Goal: Task Accomplishment & Management: Manage account settings

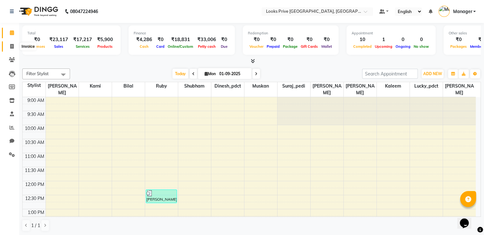
click at [10, 46] on icon at bounding box center [11, 46] width 3 height 5
select select "6205"
select select "service"
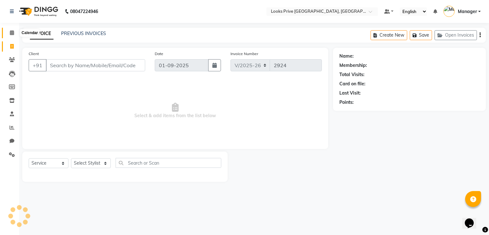
click at [10, 32] on icon at bounding box center [12, 32] width 4 height 5
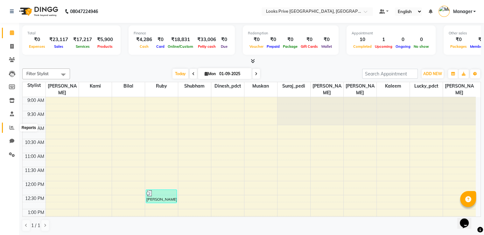
click at [10, 129] on icon at bounding box center [12, 127] width 5 height 5
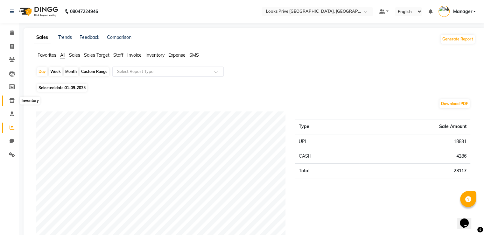
click at [12, 102] on icon at bounding box center [11, 100] width 5 height 5
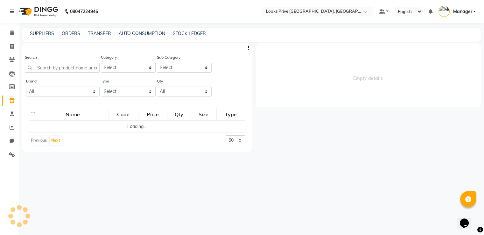
select select
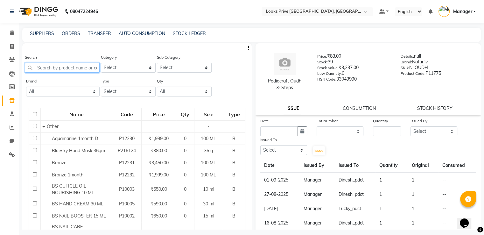
click at [52, 68] on input "text" at bounding box center [62, 68] width 75 height 10
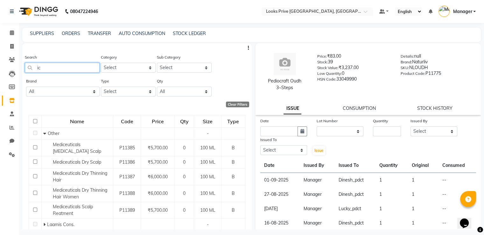
type input "i"
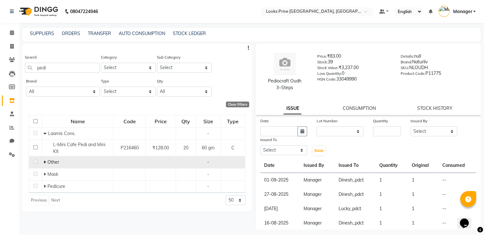
click at [44, 163] on icon at bounding box center [45, 162] width 2 height 4
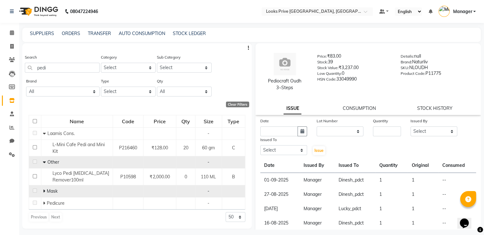
click at [43, 191] on icon at bounding box center [44, 191] width 2 height 4
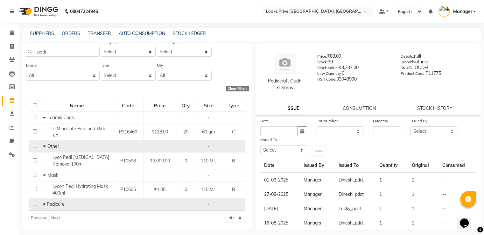
click at [45, 204] on span at bounding box center [45, 204] width 4 height 6
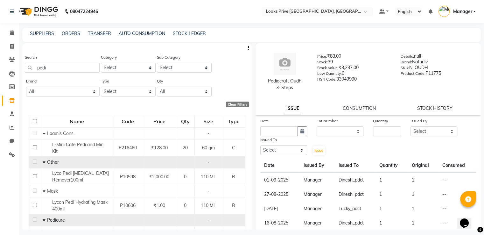
scroll to position [0, 0]
click at [58, 65] on input "pedi" at bounding box center [62, 68] width 75 height 10
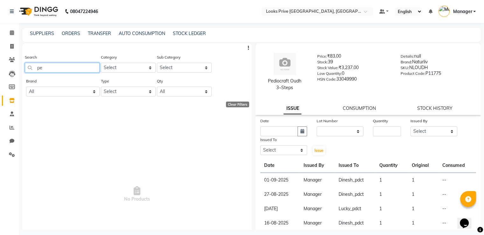
type input "p"
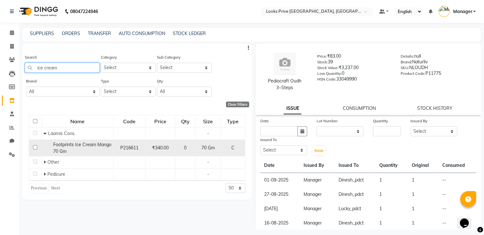
type input "ice cream"
click at [35, 147] on input "checkbox" at bounding box center [35, 147] width 4 height 4
checkbox input "true"
select select
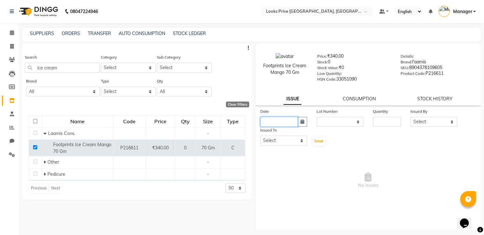
click at [292, 125] on input "text" at bounding box center [279, 122] width 38 height 10
select select "9"
select select "2025"
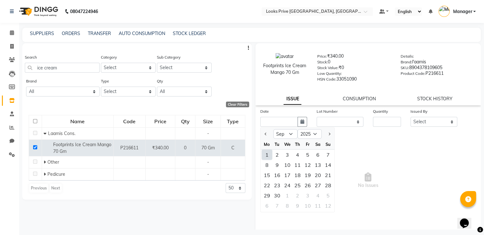
click at [267, 157] on div "1" at bounding box center [267, 155] width 10 height 10
type input "01-09-2025"
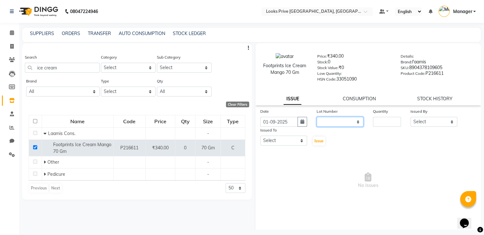
click at [328, 125] on select "None" at bounding box center [340, 122] width 47 height 10
select select "0: null"
click at [317, 119] on select "None" at bounding box center [340, 122] width 47 height 10
click at [393, 126] on input "number" at bounding box center [387, 122] width 28 height 10
type input "1"
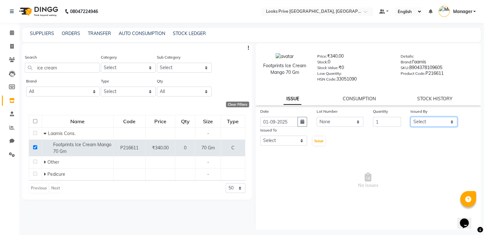
click at [431, 124] on select "Select A2R_Master Aarif Ayesha Bilal Dinesh_pdct Kaleem Karni Lucky_pdct Manage…" at bounding box center [433, 122] width 47 height 10
select select "45436"
click at [410, 119] on select "Select A2R_Master Aarif Ayesha Bilal Dinesh_pdct Kaleem Karni Lucky_pdct Manage…" at bounding box center [433, 122] width 47 height 10
click at [284, 143] on select "Select A2R_Master Aarif Ayesha Bilal Dinesh_pdct Kaleem Karni Lucky_pdct Manage…" at bounding box center [283, 141] width 47 height 10
select select "74574"
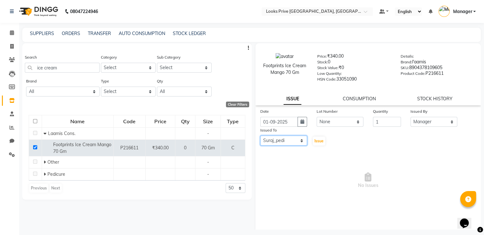
click at [260, 138] on select "Select A2R_Master Aarif Ayesha Bilal Dinesh_pdct Kaleem Karni Lucky_pdct Manage…" at bounding box center [283, 141] width 47 height 10
click at [315, 143] on span "Issue" at bounding box center [318, 140] width 9 height 5
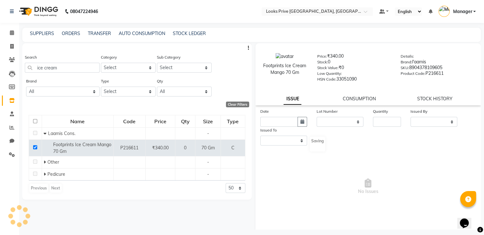
select select
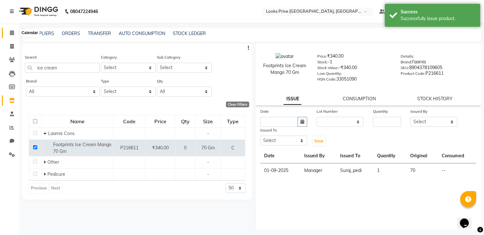
click at [11, 33] on icon at bounding box center [12, 32] width 4 height 5
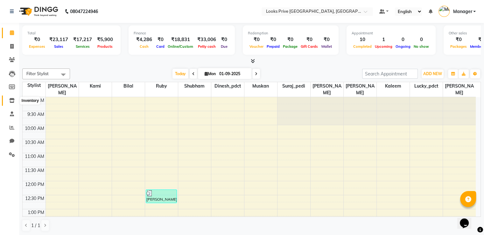
click at [13, 101] on icon at bounding box center [11, 100] width 5 height 5
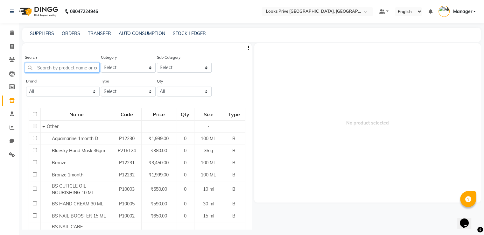
click at [46, 69] on input "text" at bounding box center [62, 68] width 75 height 10
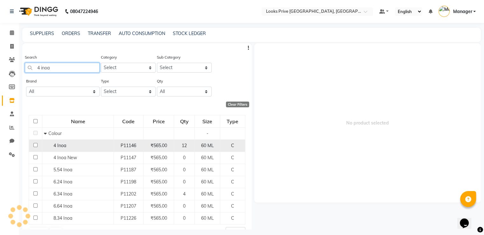
type input "4 inoa"
click at [33, 147] on input "checkbox" at bounding box center [35, 145] width 4 height 4
checkbox input "true"
select select
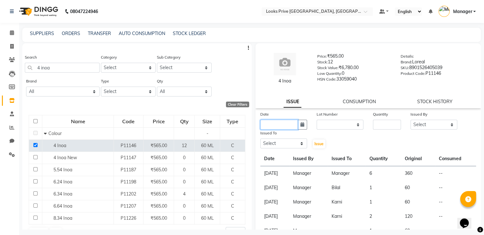
click at [288, 126] on input "text" at bounding box center [279, 125] width 38 height 10
select select "9"
select select "2025"
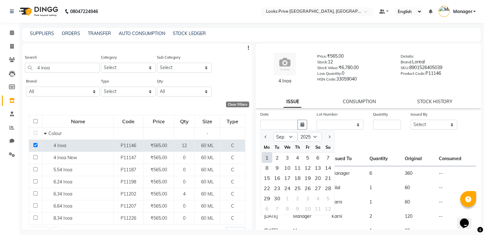
click at [269, 158] on div "1" at bounding box center [267, 157] width 10 height 10
type input "01-09-2025"
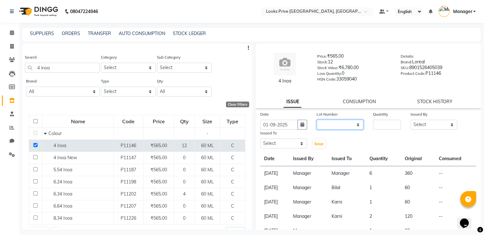
click at [345, 126] on select "None" at bounding box center [340, 125] width 47 height 10
select select "0: null"
click at [317, 120] on select "None" at bounding box center [340, 125] width 47 height 10
click at [375, 126] on input "number" at bounding box center [387, 125] width 28 height 10
type input "1"
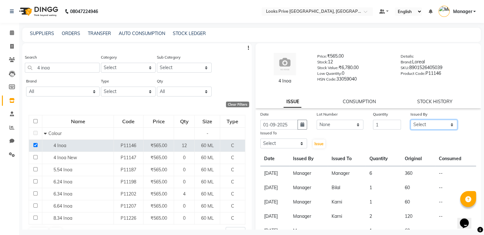
click at [420, 126] on select "Select A2R_Master Aarif Ayesha Bilal Dinesh_pdct Kaleem Karni Lucky_pdct Manage…" at bounding box center [433, 125] width 47 height 10
select select "45436"
click at [410, 120] on select "Select A2R_Master Aarif Ayesha Bilal Dinesh_pdct Kaleem Karni Lucky_pdct Manage…" at bounding box center [433, 125] width 47 height 10
click at [289, 145] on select "Select A2R_Master Aarif Ayesha Bilal Dinesh_pdct Kaleem Karni Lucky_pdct Manage…" at bounding box center [283, 143] width 47 height 10
select select "45664"
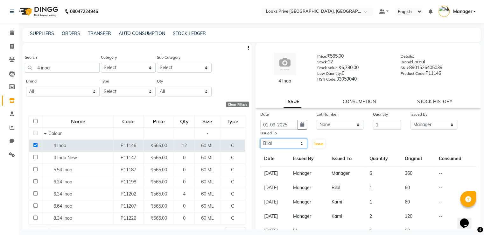
click at [260, 139] on select "Select A2R_Master Aarif Ayesha Bilal Dinesh_pdct Kaleem Karni Lucky_pdct Manage…" at bounding box center [283, 143] width 47 height 10
click at [319, 143] on span "Issue" at bounding box center [318, 143] width 9 height 5
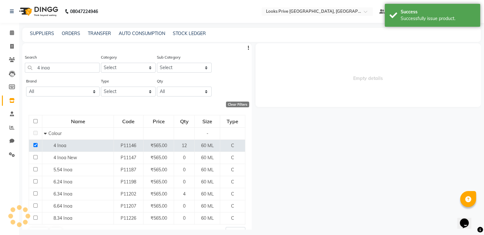
select select
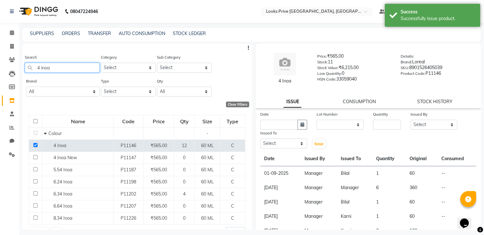
click at [39, 68] on input "4 inoa" at bounding box center [62, 68] width 75 height 10
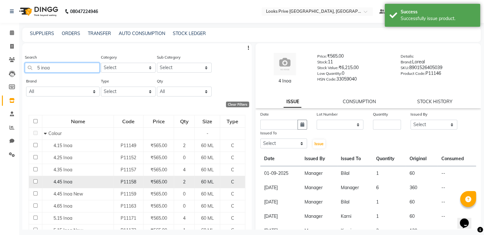
scroll to position [127, 0]
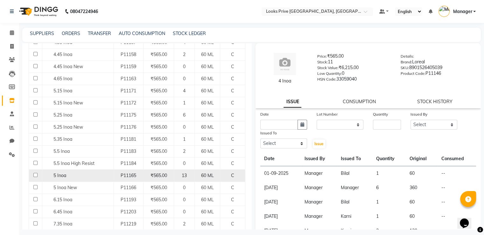
type input "5 inoa"
click at [35, 175] on input "checkbox" at bounding box center [35, 175] width 4 height 4
checkbox input "true"
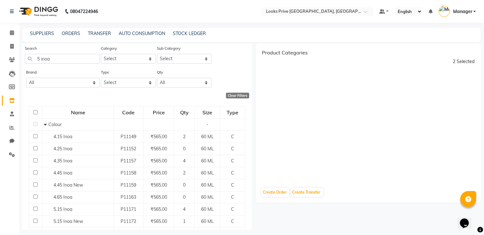
scroll to position [0, 0]
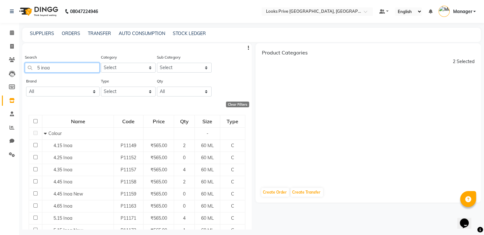
click at [56, 68] on input "5 inoa" at bounding box center [62, 68] width 75 height 10
type input "5 inoa"
click at [11, 33] on icon at bounding box center [12, 32] width 4 height 5
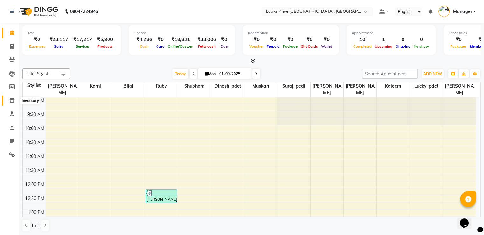
click at [11, 100] on icon at bounding box center [11, 100] width 5 height 5
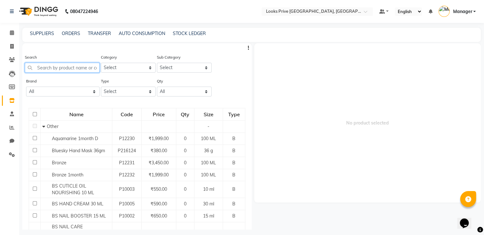
click at [54, 66] on input "text" at bounding box center [62, 68] width 75 height 10
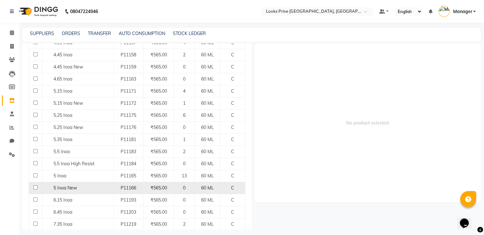
scroll to position [127, 0]
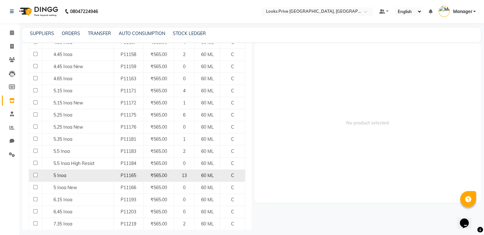
type input "5 inoa"
click at [34, 175] on input "checkbox" at bounding box center [35, 175] width 4 height 4
checkbox input "true"
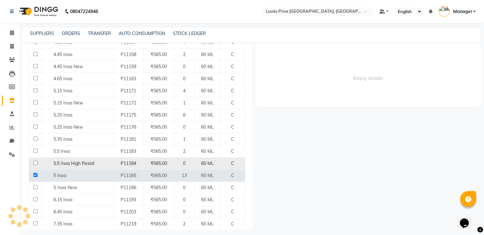
select select
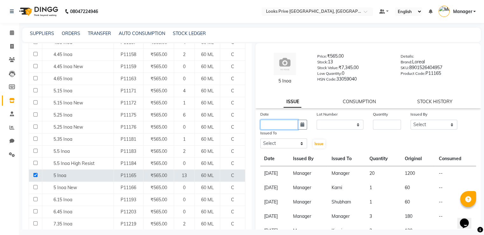
click at [291, 124] on input "text" at bounding box center [279, 125] width 38 height 10
select select "9"
select select "2025"
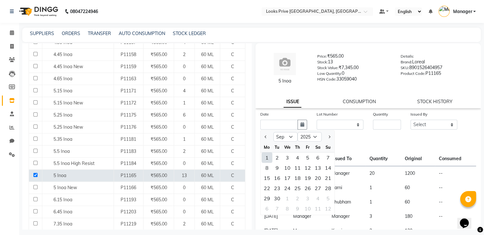
click at [266, 158] on div "1" at bounding box center [267, 157] width 10 height 10
type input "01-09-2025"
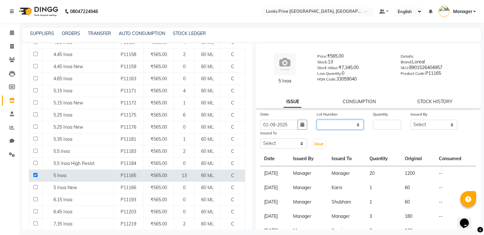
click at [341, 126] on select "None" at bounding box center [340, 125] width 47 height 10
select select "0: null"
click at [317, 120] on select "None" at bounding box center [340, 125] width 47 height 10
click at [376, 125] on input "number" at bounding box center [387, 125] width 28 height 10
type input "1"
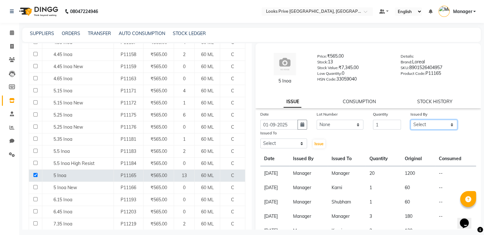
click at [414, 123] on select "Select A2R_Master Aarif Ayesha Bilal Dinesh_pdct Kaleem Karni Lucky_pdct Manage…" at bounding box center [433, 125] width 47 height 10
select select "45436"
click at [410, 120] on select "Select A2R_Master Aarif Ayesha Bilal Dinesh_pdct Kaleem Karni Lucky_pdct Manage…" at bounding box center [433, 125] width 47 height 10
click at [276, 143] on select "Select A2R_Master Aarif Ayesha Bilal Dinesh_pdct Kaleem Karni Lucky_pdct Manage…" at bounding box center [283, 143] width 47 height 10
select select "45664"
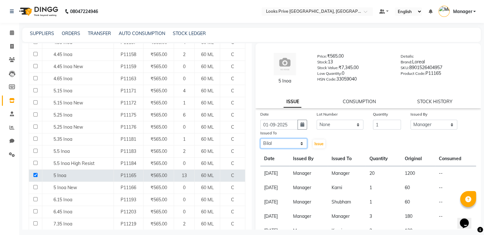
click at [260, 139] on select "Select A2R_Master Aarif Ayesha Bilal Dinesh_pdct Kaleem Karni Lucky_pdct Manage…" at bounding box center [283, 143] width 47 height 10
click at [315, 143] on span "Issue" at bounding box center [318, 143] width 9 height 5
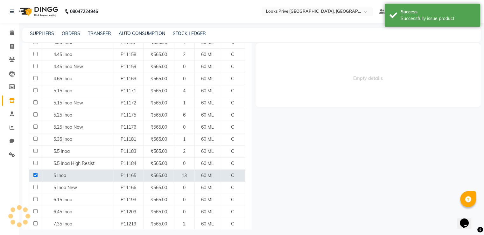
select select
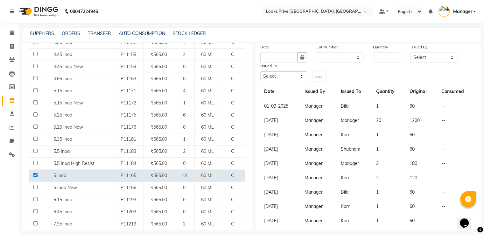
scroll to position [3, 0]
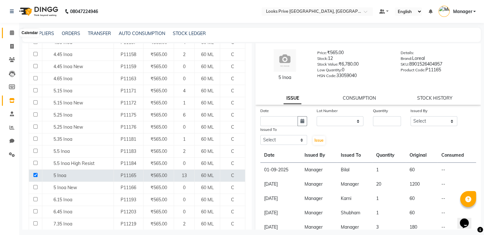
click at [11, 32] on icon at bounding box center [12, 32] width 4 height 5
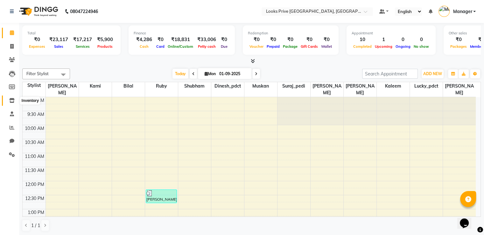
drag, startPoint x: 10, startPoint y: 97, endPoint x: 18, endPoint y: 94, distance: 8.5
click at [11, 97] on span at bounding box center [11, 100] width 11 height 7
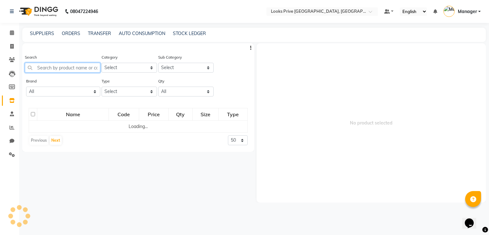
click at [60, 65] on input "text" at bounding box center [62, 68] width 75 height 10
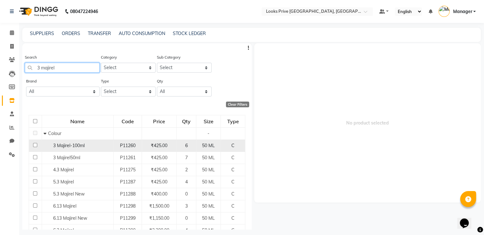
type input "3 majirel"
click at [35, 146] on input "checkbox" at bounding box center [35, 145] width 4 height 4
checkbox input "true"
select select
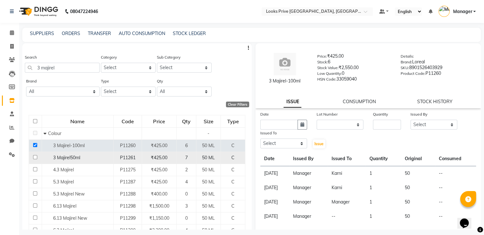
click at [32, 158] on td at bounding box center [35, 157] width 13 height 12
click at [36, 157] on input "checkbox" at bounding box center [35, 157] width 4 height 4
checkbox input "true"
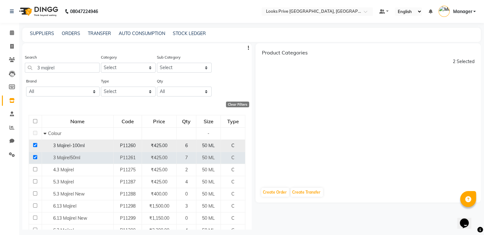
click at [35, 144] on input "checkbox" at bounding box center [35, 145] width 4 height 4
checkbox input "false"
select select
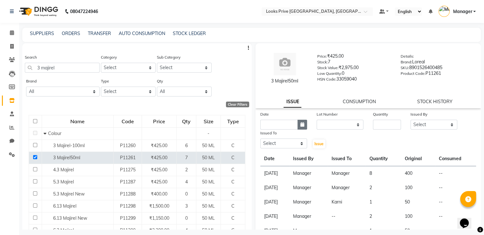
click at [301, 124] on icon "button" at bounding box center [302, 124] width 4 height 4
select select "9"
select select "2025"
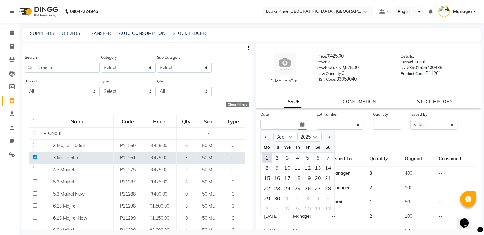
click at [268, 158] on div "1" at bounding box center [267, 157] width 10 height 10
type input "01-09-2025"
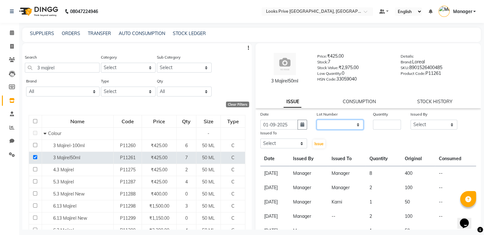
click at [329, 126] on select "None" at bounding box center [340, 125] width 47 height 10
select select "0: null"
click at [317, 120] on select "None" at bounding box center [340, 125] width 47 height 10
click at [377, 126] on input "number" at bounding box center [387, 125] width 28 height 10
type input "1"
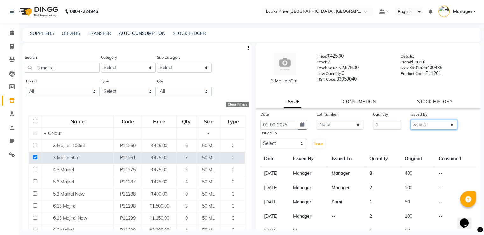
select select "45436"
select select "86408"
click at [313, 139] on button "Issue" at bounding box center [319, 143] width 12 height 9
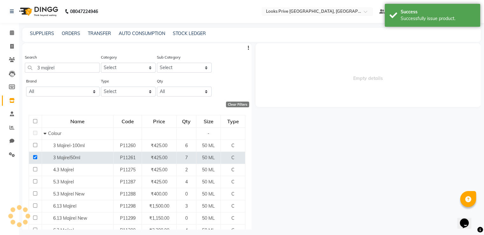
select select
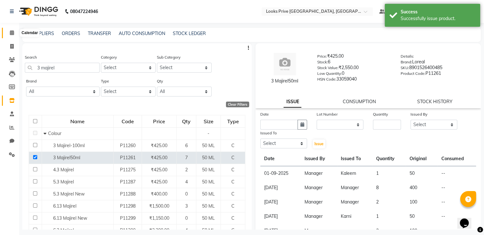
click at [12, 34] on icon at bounding box center [12, 32] width 4 height 5
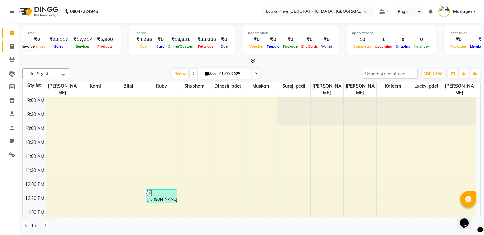
click at [13, 47] on icon at bounding box center [11, 46] width 3 height 5
select select "service"
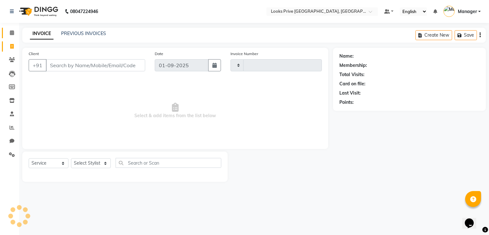
type input "2924"
select select "6205"
click at [11, 34] on icon at bounding box center [12, 32] width 4 height 5
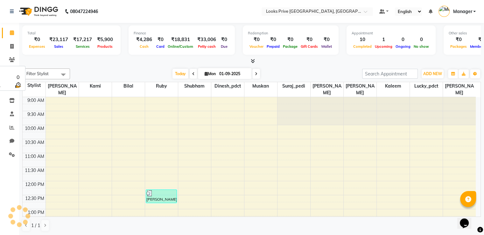
scroll to position [194, 0]
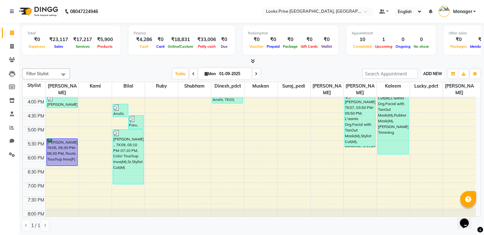
click at [435, 74] on span "ADD NEW" at bounding box center [432, 73] width 19 height 5
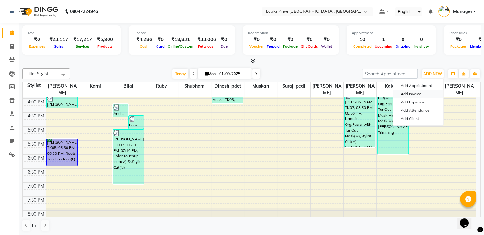
click at [412, 93] on link "Add Invoice" at bounding box center [418, 94] width 50 height 8
select select "6205"
select select "service"
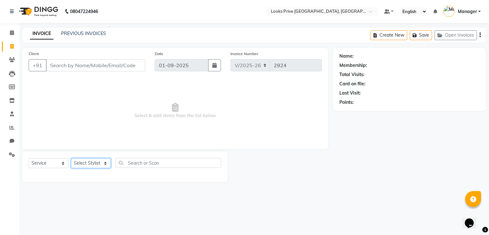
click at [91, 164] on select "Select Stylist A2R_Master Aarif Ayesha Bilal Dinesh_pdct Kaleem Karni Lucky_pdc…" at bounding box center [91, 163] width 40 height 10
select select "45664"
click at [71, 158] on select "Select Stylist A2R_Master Aarif Ayesha Bilal Dinesh_pdct Kaleem Karni Lucky_pdc…" at bounding box center [91, 163] width 40 height 10
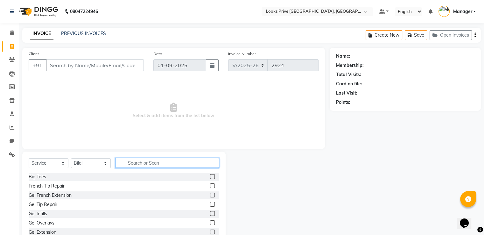
click at [157, 164] on input "text" at bounding box center [167, 163] width 104 height 10
type input "cut"
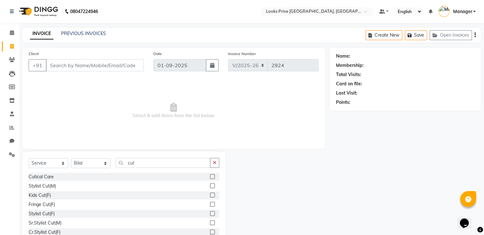
click at [210, 186] on label at bounding box center [212, 185] width 5 height 5
click at [210, 186] on input "checkbox" at bounding box center [212, 186] width 4 height 4
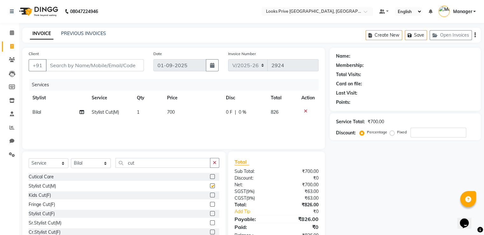
checkbox input "false"
click at [216, 165] on icon "button" at bounding box center [214, 162] width 3 height 4
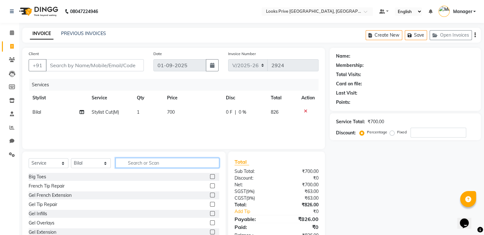
click at [182, 162] on input "text" at bounding box center [167, 163] width 104 height 10
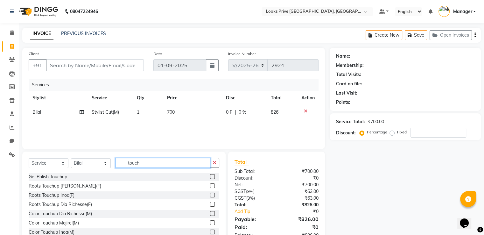
type input "touch"
click at [210, 231] on label at bounding box center [212, 231] width 5 height 5
click at [210, 231] on input "checkbox" at bounding box center [212, 232] width 4 height 4
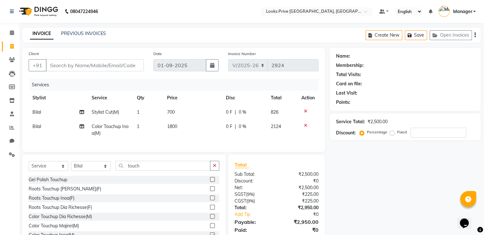
checkbox input "false"
click at [213, 170] on button "button" at bounding box center [214, 166] width 9 height 10
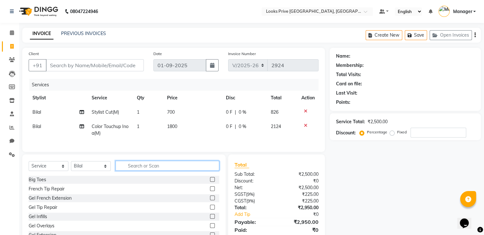
click at [164, 170] on input "text" at bounding box center [167, 166] width 104 height 10
click at [176, 112] on td "700" at bounding box center [192, 112] width 59 height 14
select select "45664"
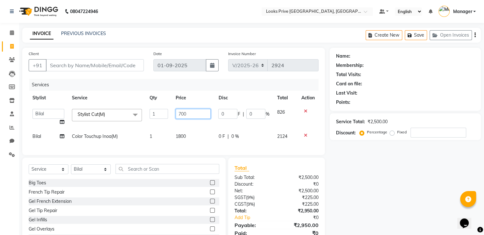
click at [197, 110] on input "700" at bounding box center [193, 114] width 35 height 10
type input "7"
type input "800"
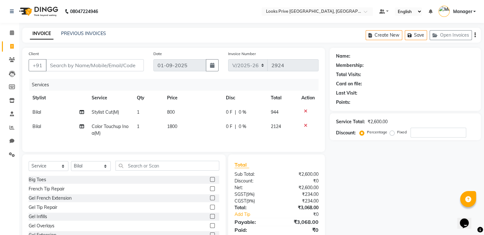
click at [186, 136] on td "1800" at bounding box center [192, 129] width 59 height 21
select select "45664"
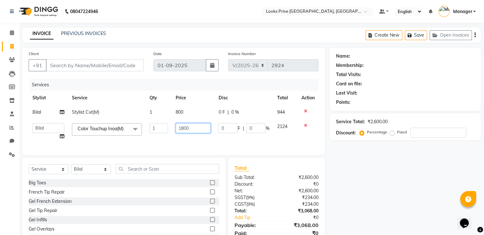
click at [192, 127] on input "1800" at bounding box center [193, 128] width 35 height 10
type input "1"
type input "1500"
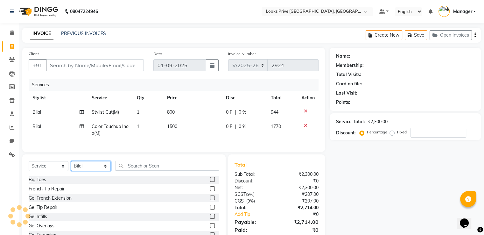
click at [102, 171] on select "Select Stylist A2R_Master Aarif Ayesha Bilal Dinesh_pdct Kaleem Karni Lucky_pdc…" at bounding box center [91, 166] width 40 height 10
select select "74574"
click at [71, 166] on select "Select Stylist A2R_Master Aarif Ayesha Bilal Dinesh_pdct Kaleem Karni Lucky_pdc…" at bounding box center [91, 166] width 40 height 10
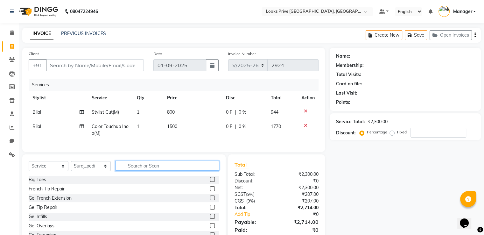
click at [145, 169] on input "text" at bounding box center [167, 166] width 104 height 10
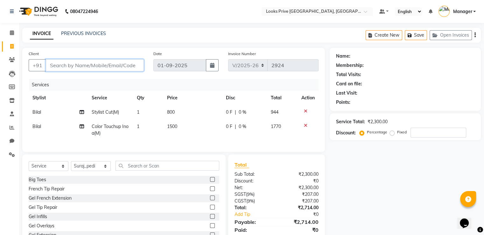
click at [101, 64] on input "Client" at bounding box center [95, 65] width 98 height 12
type input "8"
type input "0"
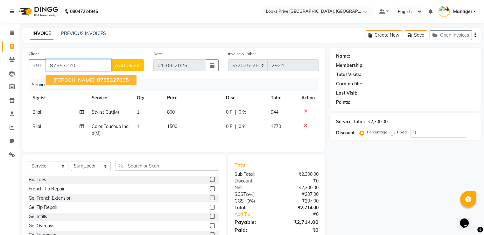
click at [101, 80] on span "87553270" at bounding box center [109, 80] width 25 height 6
type input "8755327065"
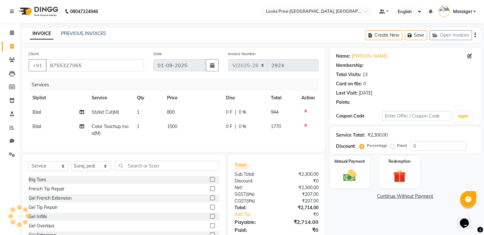
select select "1: Object"
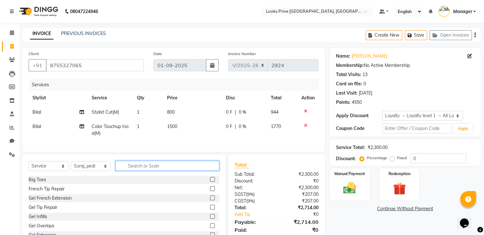
click at [169, 170] on input "text" at bounding box center [167, 166] width 104 height 10
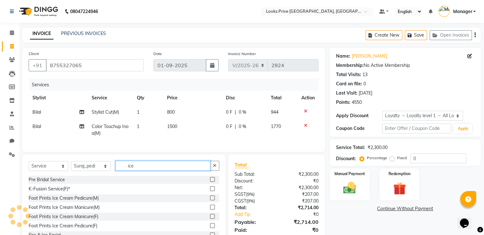
type input "ice"
click at [210, 200] on label at bounding box center [212, 197] width 5 height 5
click at [210, 200] on input "checkbox" at bounding box center [212, 198] width 4 height 4
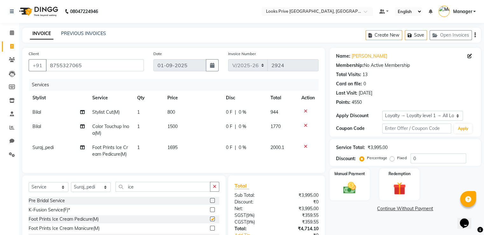
checkbox input "false"
click at [178, 146] on td "1695" at bounding box center [193, 150] width 59 height 21
select select "74574"
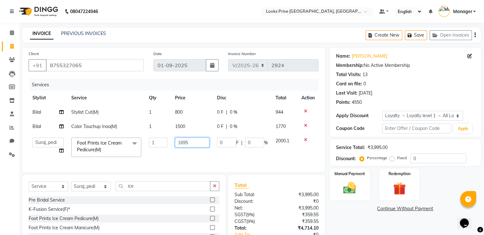
click at [196, 141] on input "1695" at bounding box center [192, 142] width 34 height 10
type input "1"
type input "2000"
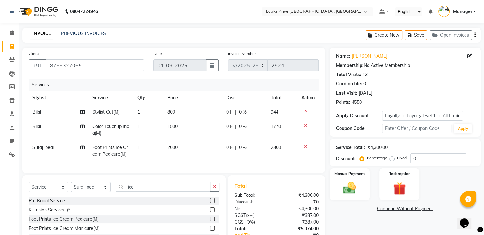
click at [329, 131] on div "Client +91 8755327065 Date 01-09-2025 Invoice Number V/2025 V/2025-26 2924 Serv…" at bounding box center [173, 158] width 312 height 221
click at [101, 192] on select "Select Stylist A2R_Master Aarif Ayesha Bilal Dinesh_pdct Kaleem Karni Lucky_pdc…" at bounding box center [91, 187] width 40 height 10
select select "45658"
click at [71, 187] on select "Select Stylist A2R_Master Aarif Ayesha Bilal Dinesh_pdct Kaleem Karni Lucky_pdc…" at bounding box center [91, 187] width 40 height 10
drag, startPoint x: 214, startPoint y: 191, endPoint x: 198, endPoint y: 192, distance: 16.3
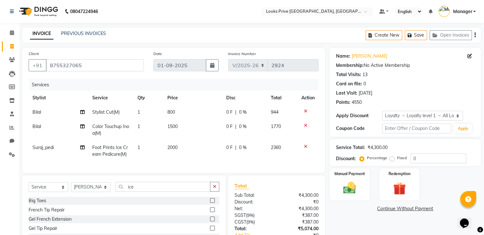
click at [213, 189] on icon "button" at bounding box center [214, 186] width 3 height 4
click at [167, 191] on input "text" at bounding box center [167, 187] width 104 height 10
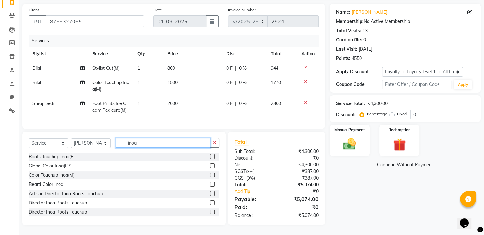
type input "inoa"
click at [210, 155] on label at bounding box center [212, 156] width 5 height 5
click at [210, 155] on input "checkbox" at bounding box center [212, 157] width 4 height 4
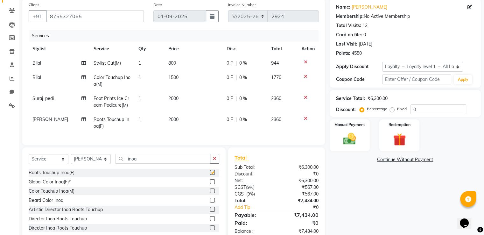
checkbox input "false"
click at [182, 120] on td "2000" at bounding box center [193, 122] width 58 height 21
select select "45658"
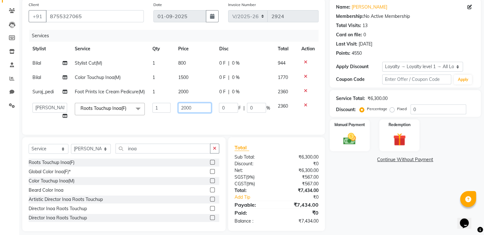
click at [199, 106] on input "2000" at bounding box center [194, 108] width 33 height 10
type input "2"
type input "1700"
click at [325, 92] on div "Client +91 8755327065 Date 01-09-2025 Invoice Number V/2025 V/2025-26 2924 Serv…" at bounding box center [173, 115] width 312 height 232
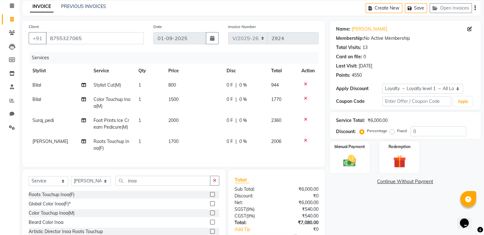
scroll to position [64, 0]
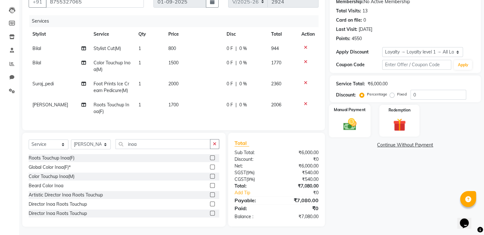
click at [355, 126] on img at bounding box center [349, 124] width 21 height 15
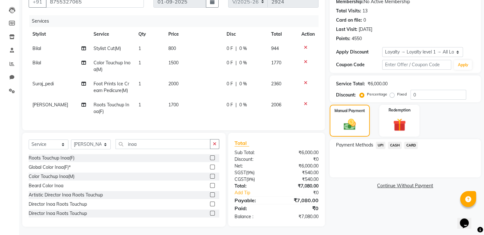
click at [381, 145] on span "UPI" at bounding box center [381, 145] width 10 height 7
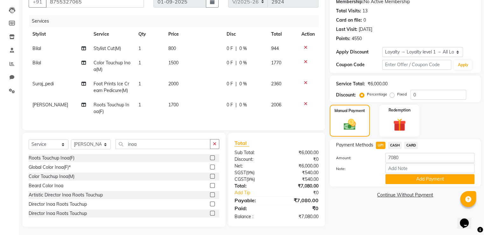
scroll to position [70, 0]
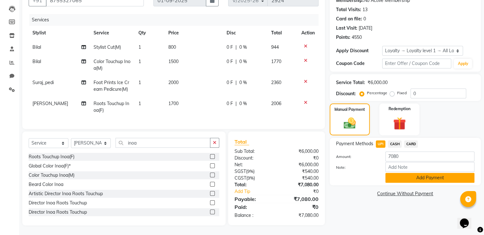
click at [398, 173] on button "Add Payment" at bounding box center [429, 178] width 89 height 10
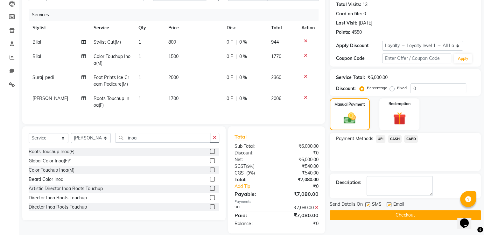
scroll to position [115, 0]
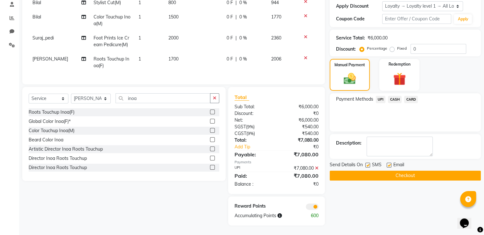
click at [373, 171] on button "Checkout" at bounding box center [405, 176] width 151 height 10
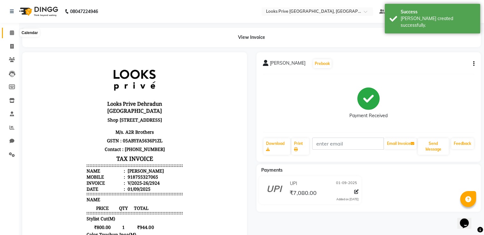
click at [12, 35] on span at bounding box center [11, 32] width 11 height 7
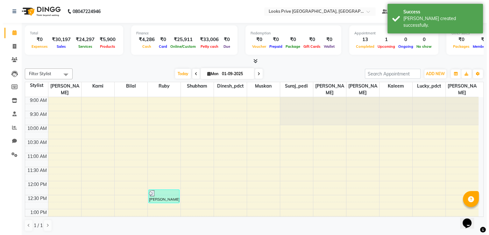
scroll to position [194, 0]
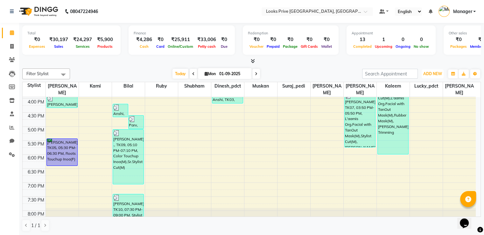
drag, startPoint x: 436, startPoint y: 73, endPoint x: 416, endPoint y: 86, distance: 23.7
click at [435, 73] on span "ADD NEW" at bounding box center [432, 73] width 19 height 5
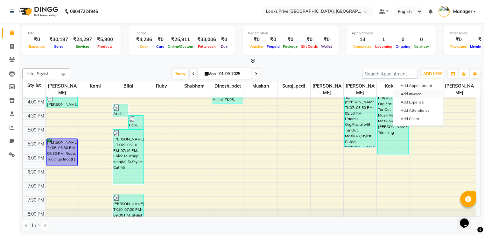
click at [408, 93] on link "Add Invoice" at bounding box center [418, 94] width 50 height 8
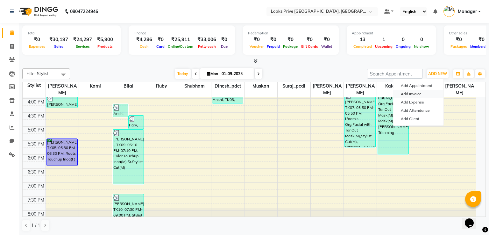
select select "6205"
select select "service"
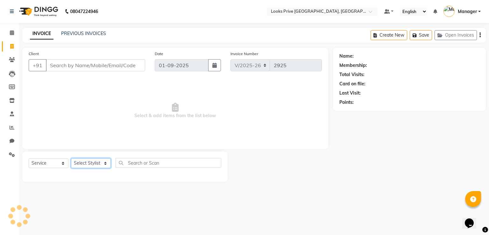
click at [100, 163] on select "Select Stylist A2R_Master Aarif Ayesha Bilal Dinesh_pdct Kaleem Karni Lucky_pdc…" at bounding box center [91, 163] width 40 height 10
select select "86408"
click at [71, 158] on select "Select Stylist A2R_Master Aarif Ayesha Bilal Dinesh_pdct Kaleem Karni Lucky_pdc…" at bounding box center [91, 163] width 40 height 10
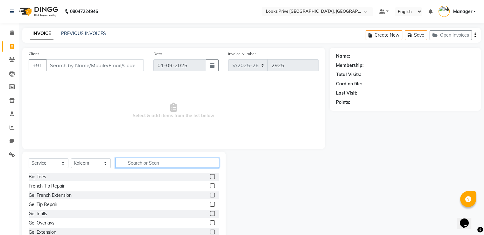
click at [143, 162] on input "text" at bounding box center [167, 163] width 104 height 10
type input "cut"
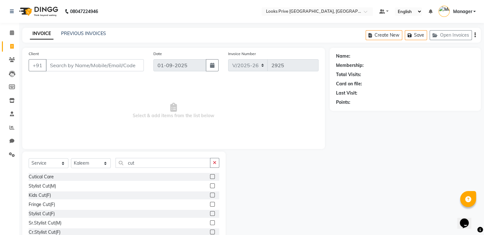
click at [210, 186] on label at bounding box center [212, 185] width 5 height 5
click at [210, 186] on input "checkbox" at bounding box center [212, 186] width 4 height 4
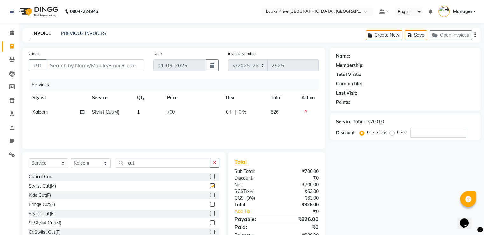
checkbox input "false"
click at [213, 163] on icon "button" at bounding box center [214, 162] width 3 height 4
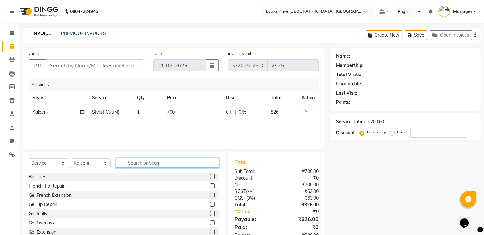
click at [195, 161] on input "text" at bounding box center [167, 163] width 104 height 10
type input "t"
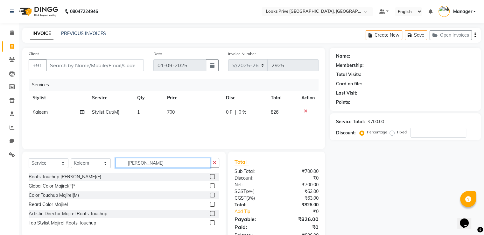
type input "maji"
click at [211, 194] on label at bounding box center [212, 194] width 5 height 5
click at [211, 194] on input "checkbox" at bounding box center [212, 195] width 4 height 4
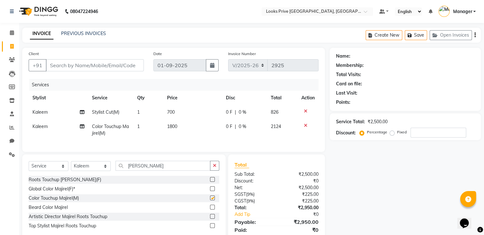
checkbox input "false"
click at [183, 125] on td "1800" at bounding box center [192, 129] width 59 height 21
select select "86408"
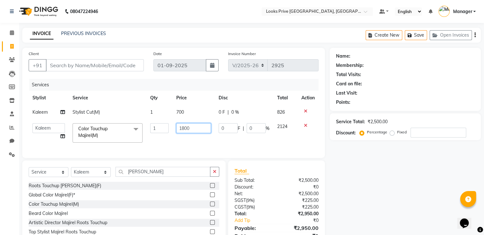
click at [192, 129] on input "1800" at bounding box center [193, 128] width 35 height 10
type input "1400"
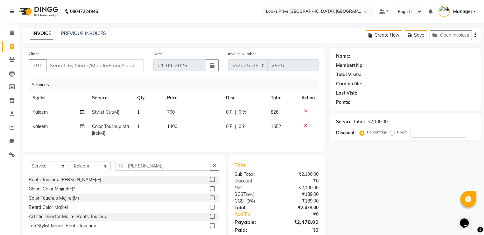
click at [187, 112] on td "700" at bounding box center [192, 112] width 59 height 14
select select "86408"
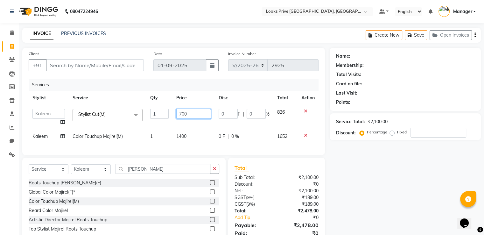
click at [188, 112] on input "700" at bounding box center [193, 114] width 35 height 10
type input "7"
type input "600"
click at [316, 116] on td at bounding box center [307, 117] width 21 height 24
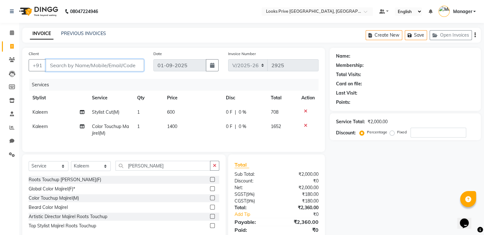
click at [85, 64] on input "Client" at bounding box center [95, 65] width 98 height 12
type input "9"
type input "0"
type input "9917049330"
click at [125, 63] on span "Add Client" at bounding box center [127, 65] width 25 height 6
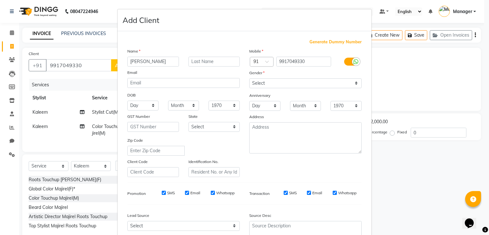
type input "[PERSON_NAME]"
click at [206, 60] on input "text" at bounding box center [214, 62] width 52 height 10
type input "[PERSON_NAME]"
click at [287, 81] on select "Select Male Female Other Prefer Not To Say" at bounding box center [305, 83] width 112 height 10
select select "[DEMOGRAPHIC_DATA]"
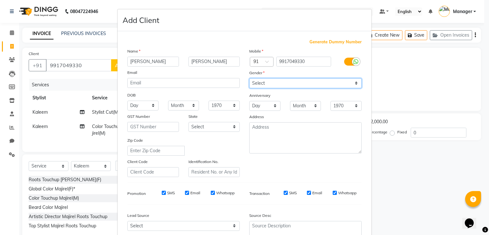
click at [249, 79] on select "Select Male Female Other Prefer Not To Say" at bounding box center [305, 83] width 112 height 10
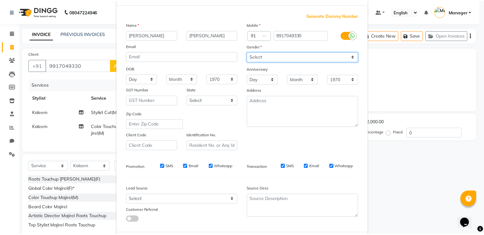
scroll to position [62, 0]
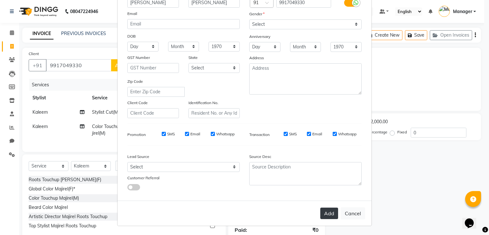
click at [325, 213] on button "Add" at bounding box center [329, 212] width 18 height 11
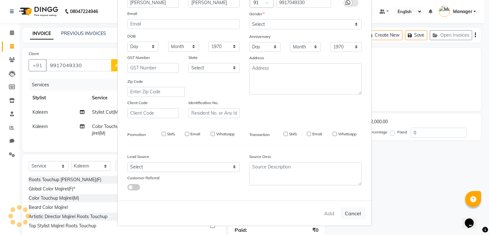
select select
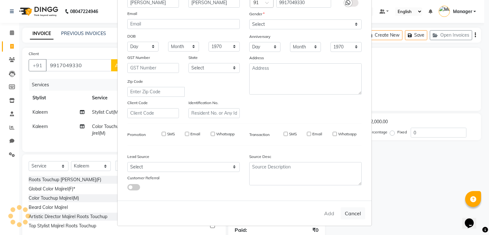
select select
checkbox input "false"
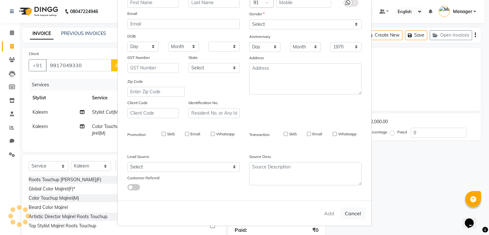
checkbox input "false"
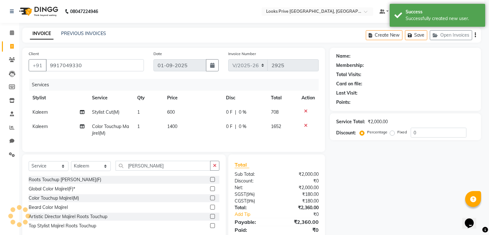
select select "1: Object"
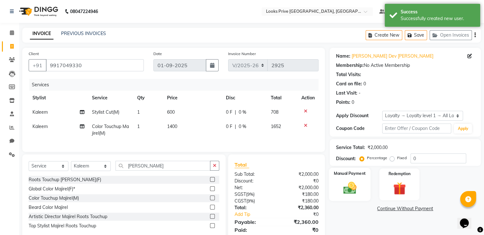
scroll to position [28, 0]
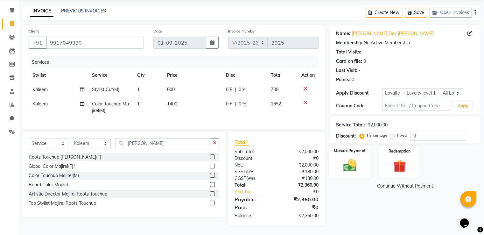
click at [350, 158] on img at bounding box center [349, 165] width 21 height 15
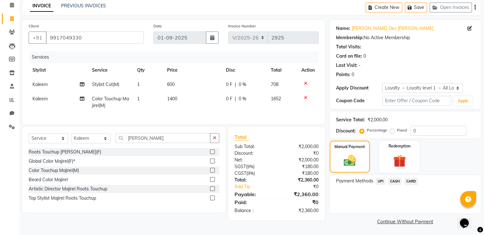
click at [380, 180] on span "UPI" at bounding box center [381, 181] width 10 height 7
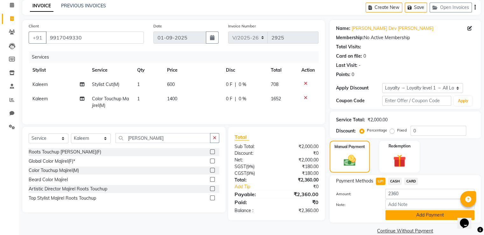
click at [409, 217] on button "Add Payment" at bounding box center [429, 215] width 89 height 10
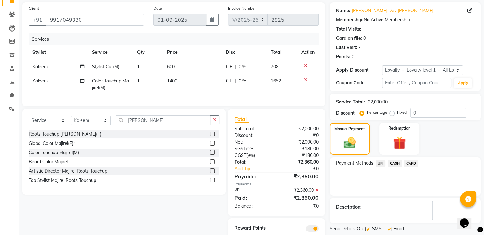
scroll to position [73, 0]
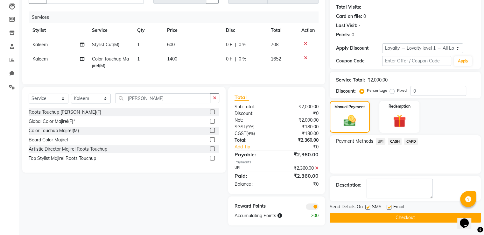
click at [365, 213] on button "Checkout" at bounding box center [405, 218] width 151 height 10
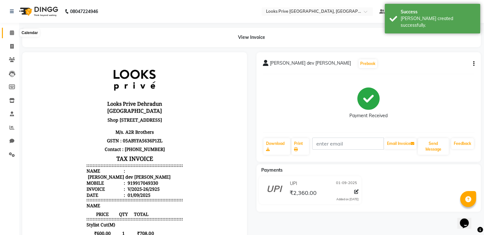
click at [13, 31] on icon at bounding box center [12, 32] width 4 height 5
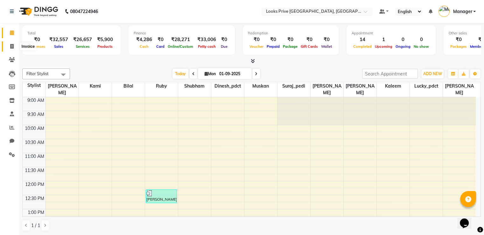
click at [11, 46] on icon at bounding box center [11, 46] width 3 height 5
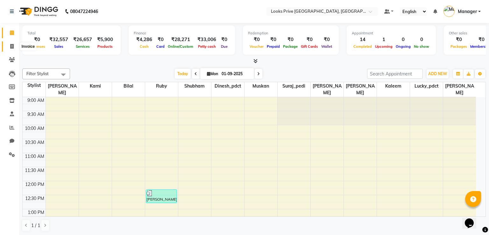
select select "6205"
select select "service"
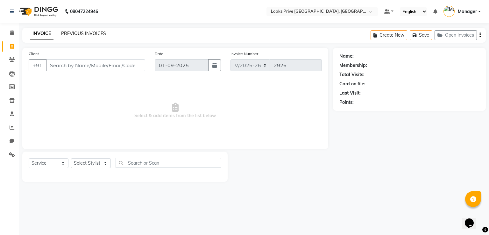
click at [82, 33] on link "PREVIOUS INVOICES" at bounding box center [83, 34] width 45 height 6
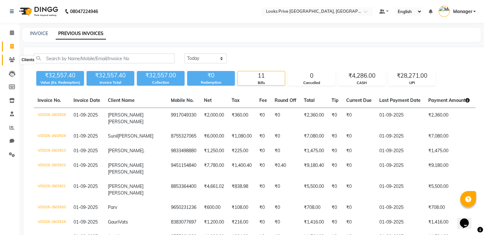
click at [11, 60] on icon at bounding box center [12, 59] width 6 height 5
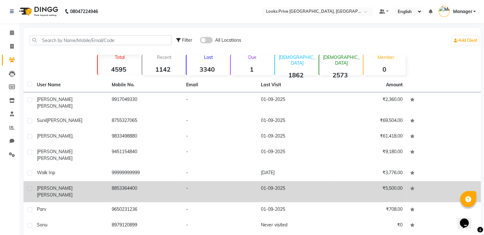
click at [207, 181] on td "-" at bounding box center [219, 191] width 75 height 21
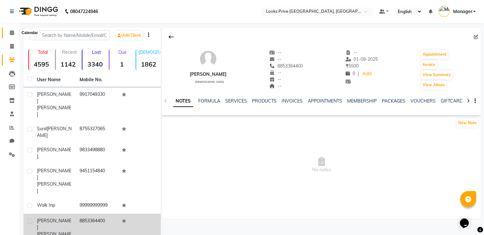
click at [12, 31] on icon at bounding box center [12, 32] width 4 height 5
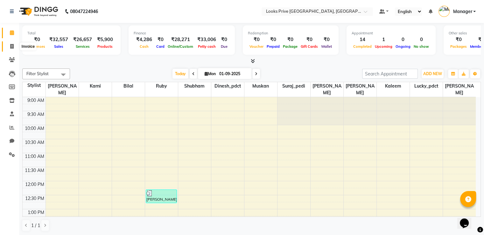
click at [14, 47] on span at bounding box center [11, 46] width 11 height 7
select select "service"
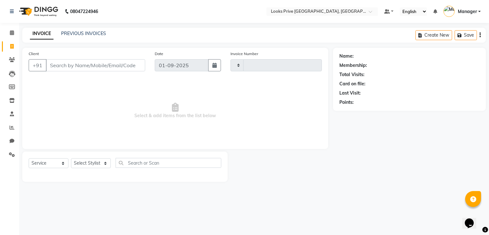
type input "2926"
select select "6205"
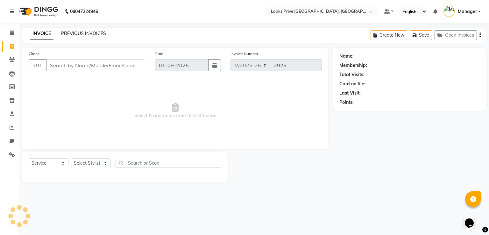
click at [73, 35] on link "PREVIOUS INVOICES" at bounding box center [83, 34] width 45 height 6
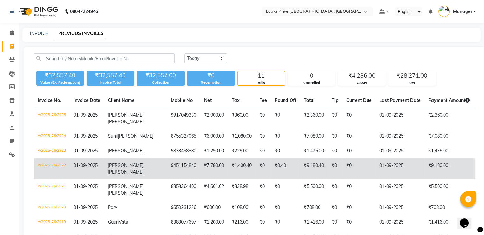
click at [228, 167] on td "₹1,400.40" at bounding box center [242, 168] width 28 height 21
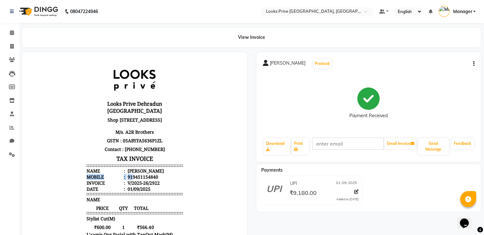
drag, startPoint x: 127, startPoint y: 176, endPoint x: 162, endPoint y: 169, distance: 35.3
click at [165, 168] on ul "Name : [PERSON_NAME] Mobile : 919451154840 Invoice : V/2025-26/2922 Date : [DAT…" at bounding box center [135, 180] width 96 height 24
drag, startPoint x: 128, startPoint y: 176, endPoint x: 153, endPoint y: 175, distance: 25.2
click at [153, 175] on li "Mobile : 919451154840" at bounding box center [135, 177] width 96 height 6
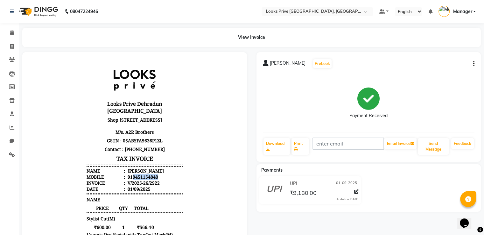
copy div "9451154840"
click at [10, 33] on icon at bounding box center [12, 32] width 4 height 5
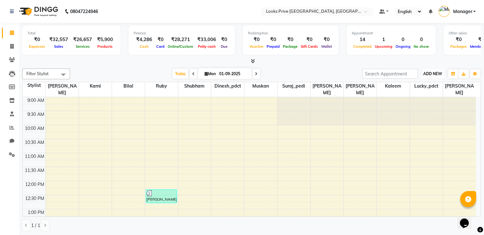
click at [430, 71] on span "ADD NEW" at bounding box center [432, 73] width 19 height 5
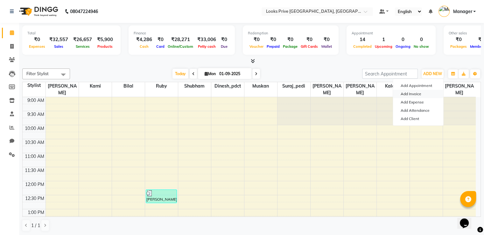
click at [414, 93] on link "Add Invoice" at bounding box center [418, 94] width 50 height 8
select select "service"
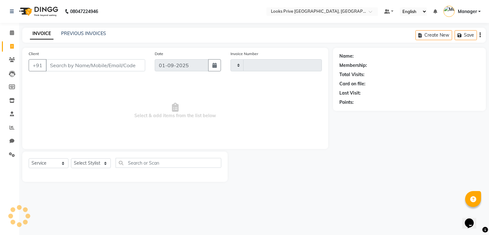
type input "2926"
select select "6205"
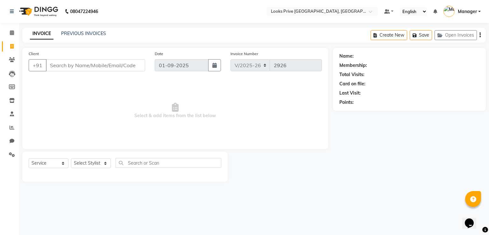
click at [107, 64] on input "Client" at bounding box center [95, 65] width 99 height 12
type input "9451154840"
select select "1: Object"
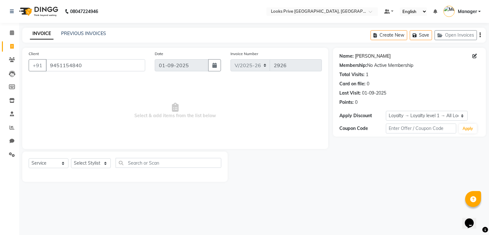
click at [373, 56] on link "Jigar Yadav" at bounding box center [373, 56] width 36 height 7
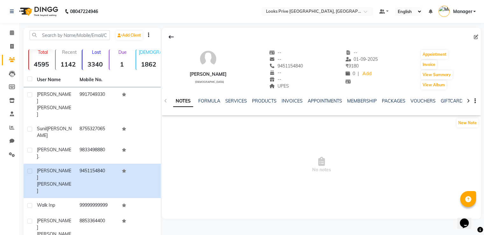
click at [475, 36] on icon at bounding box center [476, 37] width 4 height 4
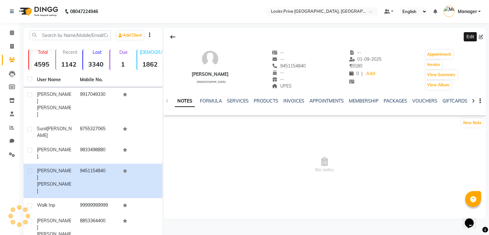
select select "male"
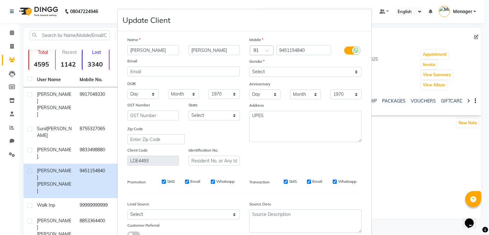
click at [11, 34] on ngb-modal-window "Update Client Name Jigar Yadav Email DOB Day 01 02 03 04 05 06 07 08 09 10 11 1…" at bounding box center [244, 117] width 489 height 235
click at [10, 30] on ngb-modal-window "Update Client Name Jigar Yadav Email DOB Day 01 02 03 04 05 06 07 08 09 10 11 1…" at bounding box center [244, 117] width 489 height 235
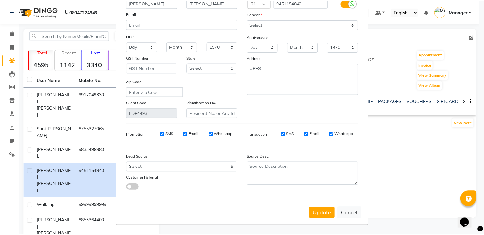
scroll to position [51, 0]
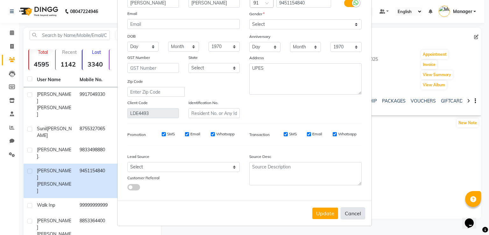
click at [353, 213] on button "Cancel" at bounding box center [352, 213] width 24 height 12
select select
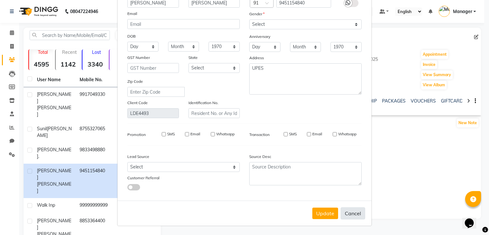
select select
checkbox input "false"
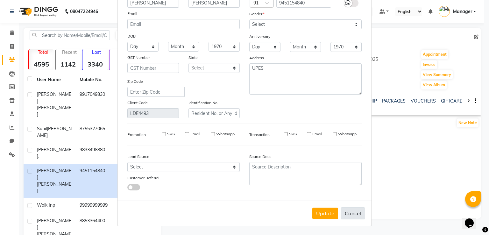
checkbox input "false"
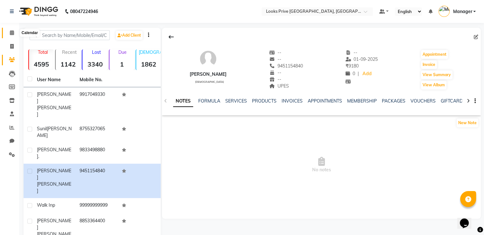
click at [10, 33] on icon at bounding box center [12, 32] width 4 height 5
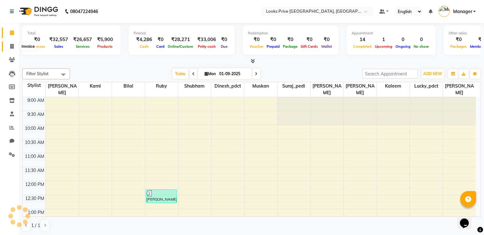
scroll to position [194, 0]
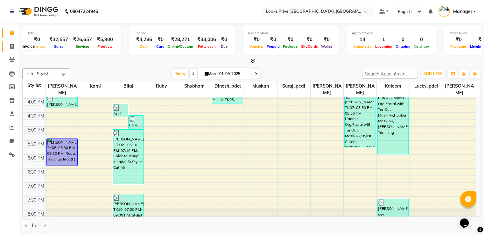
click at [12, 46] on icon at bounding box center [11, 46] width 3 height 5
select select "service"
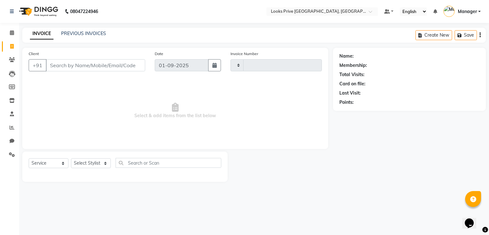
type input "2926"
select select "6205"
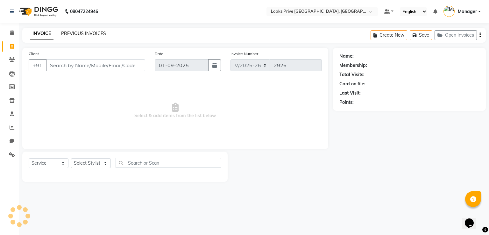
click at [80, 33] on link "PREVIOUS INVOICES" at bounding box center [83, 34] width 45 height 6
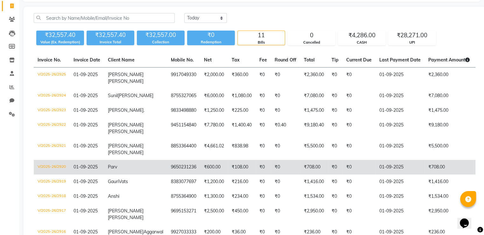
scroll to position [95, 0]
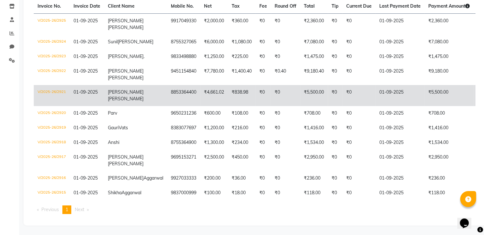
click at [167, 85] on td "8853364400" at bounding box center [183, 95] width 33 height 21
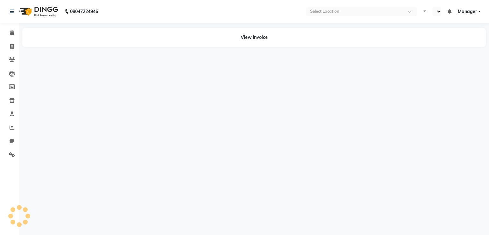
select select "en"
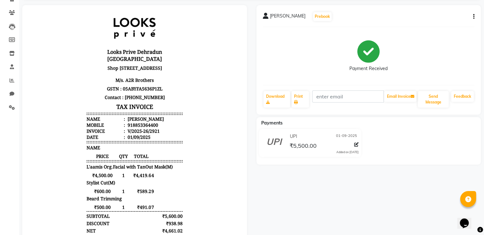
scroll to position [95, 0]
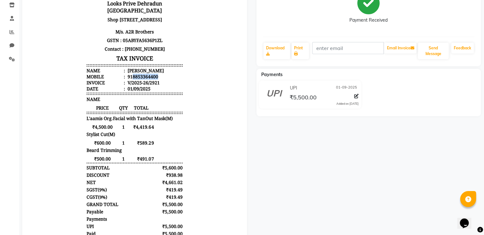
drag, startPoint x: 128, startPoint y: 74, endPoint x: 158, endPoint y: 75, distance: 30.6
click at [158, 75] on li "Mobile : 918853364400" at bounding box center [135, 76] width 96 height 6
copy div "8853364400"
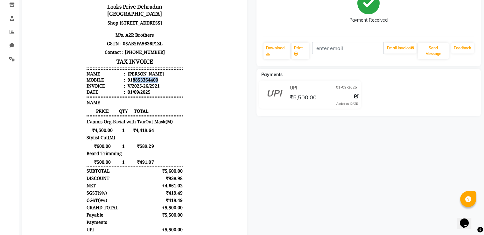
scroll to position [0, 0]
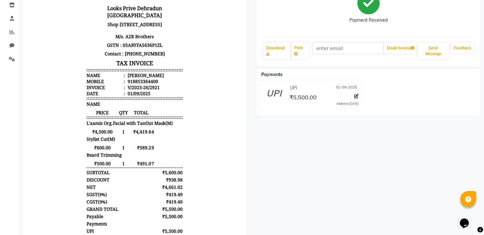
drag, startPoint x: 194, startPoint y: 39, endPoint x: 191, endPoint y: 32, distance: 8.3
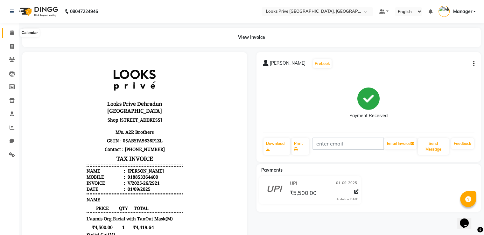
click at [12, 32] on icon at bounding box center [12, 32] width 4 height 5
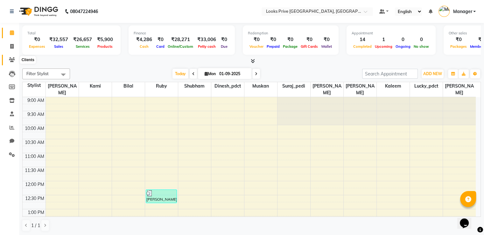
click at [10, 60] on icon at bounding box center [12, 59] width 6 height 5
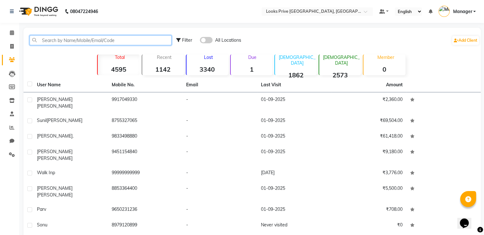
click at [61, 39] on input "text" at bounding box center [101, 40] width 142 height 10
paste input "8853364400"
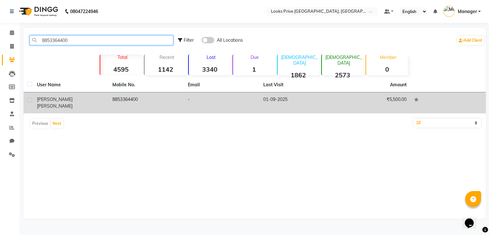
type input "8853364400"
click at [178, 96] on td "8853364400" at bounding box center [145, 102] width 75 height 21
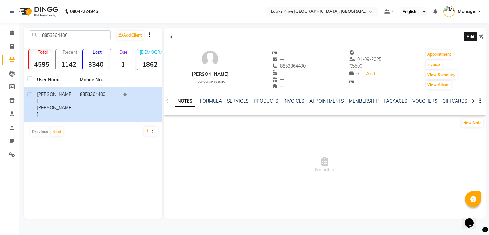
click at [483, 36] on span at bounding box center [482, 37] width 7 height 7
click at [479, 38] on icon at bounding box center [481, 37] width 4 height 4
select select "[DEMOGRAPHIC_DATA]"
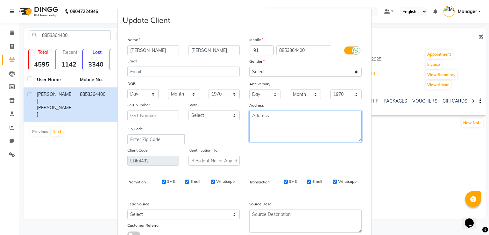
click at [254, 117] on textarea at bounding box center [305, 126] width 112 height 31
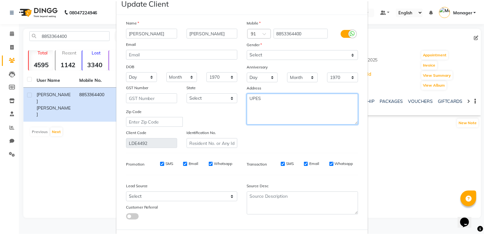
scroll to position [32, 0]
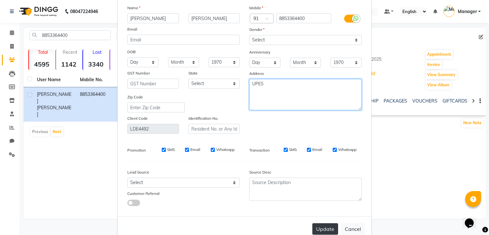
type textarea "UPES"
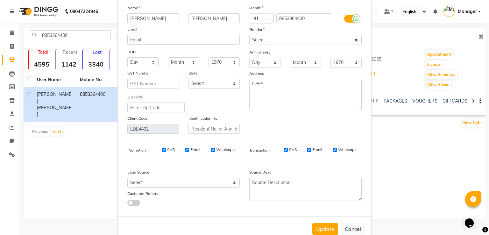
click at [324, 228] on button "Update" at bounding box center [325, 228] width 26 height 11
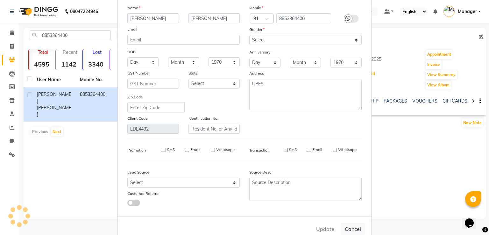
select select
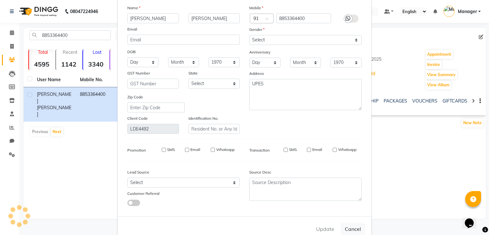
select select
checkbox input "false"
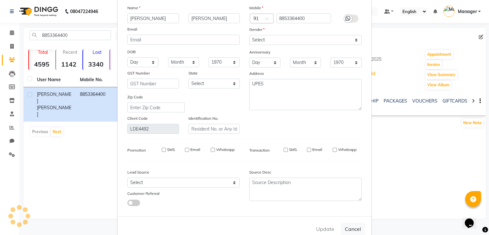
checkbox input "false"
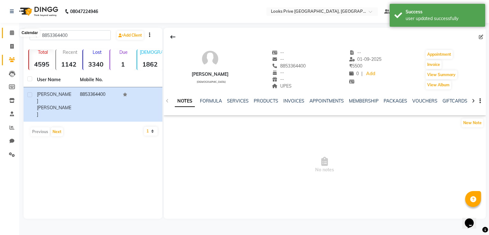
click at [12, 32] on icon at bounding box center [12, 32] width 4 height 5
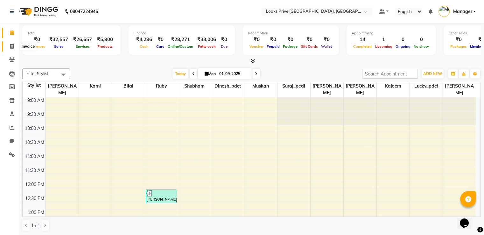
click at [11, 46] on icon at bounding box center [11, 46] width 3 height 5
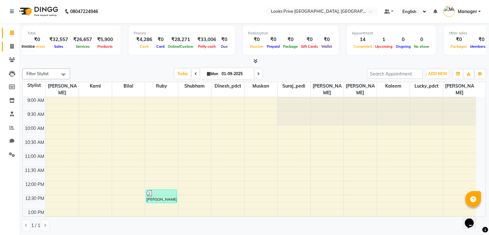
select select "6205"
select select "service"
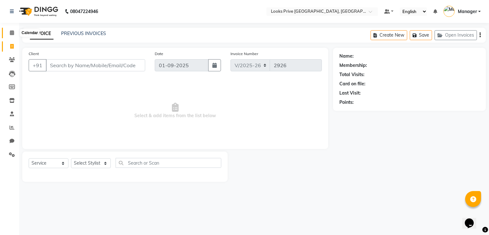
click at [11, 32] on icon at bounding box center [12, 32] width 4 height 5
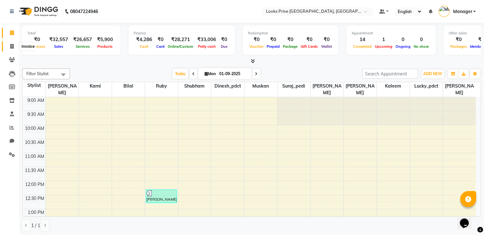
click at [11, 45] on icon at bounding box center [11, 46] width 3 height 5
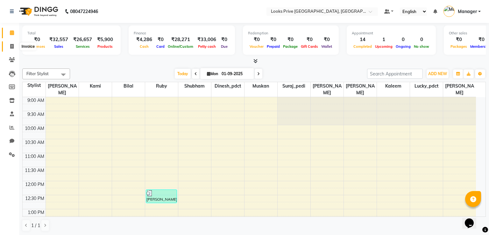
select select "6205"
select select "service"
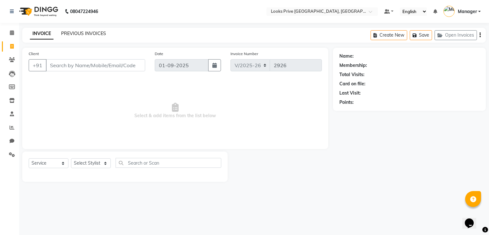
click at [85, 33] on link "PREVIOUS INVOICES" at bounding box center [83, 34] width 45 height 6
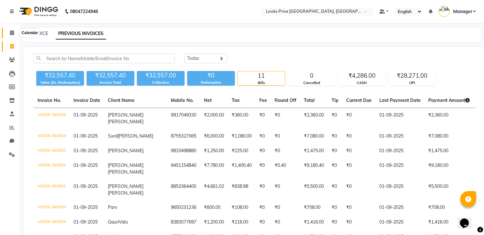
click at [9, 32] on span at bounding box center [11, 32] width 11 height 7
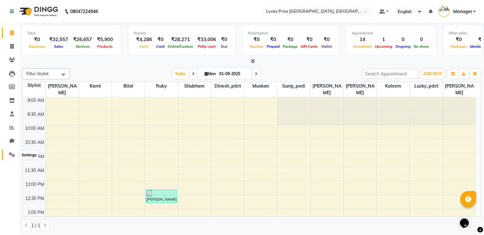
click at [11, 155] on icon at bounding box center [12, 154] width 6 height 5
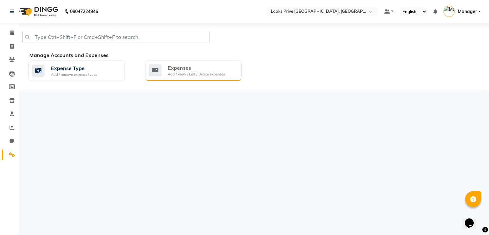
click at [204, 70] on div "Expenses" at bounding box center [196, 68] width 57 height 8
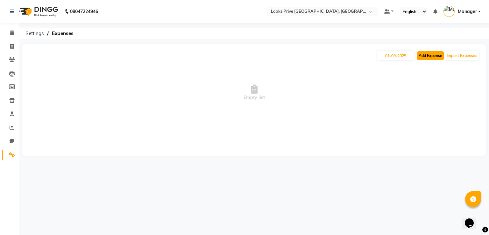
click at [426, 56] on button "Add Expense" at bounding box center [430, 55] width 27 height 9
select select "1"
select select "5194"
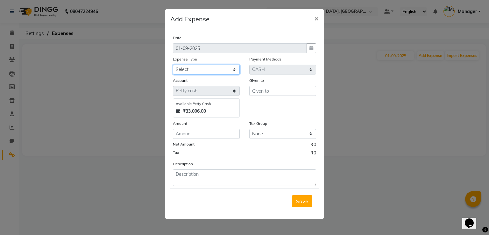
click at [202, 70] on select "Select Bank Deposit Blinkit Cash Handover CLIENT Client ordered food Client Ref…" at bounding box center [206, 70] width 67 height 10
select select "23704"
click at [173, 65] on select "Select Bank Deposit Blinkit Cash Handover CLIENT Client ordered food Client Ref…" at bounding box center [206, 70] width 67 height 10
type input ","
type input "Manager"
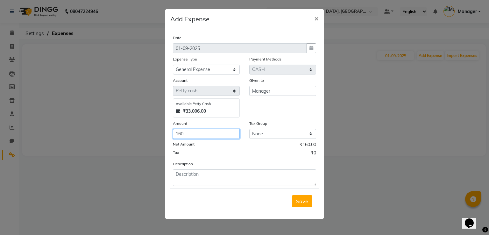
type input "160"
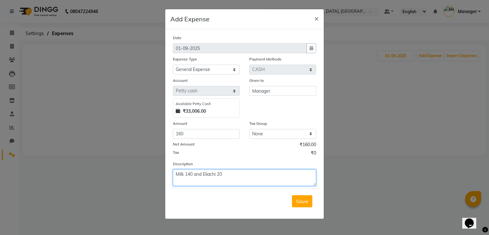
type textarea "Milk 140 and Eliachi 20"
click at [292, 195] on button "Save" at bounding box center [302, 201] width 20 height 12
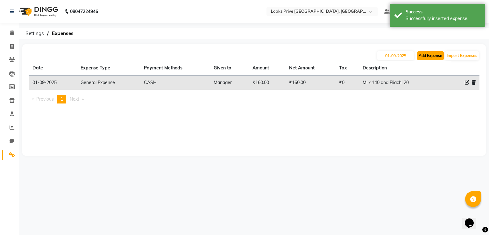
click at [430, 56] on button "Add Expense" at bounding box center [430, 55] width 27 height 9
select select "1"
select select "5194"
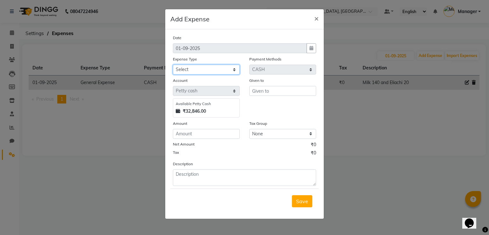
click at [220, 70] on select "Select Bank Deposit Blinkit Cash Handover CLIENT Client ordered food Client Ref…" at bounding box center [206, 70] width 67 height 10
select select "19910"
click at [173, 65] on select "Select Bank Deposit Blinkit Cash Handover CLIENT Client ordered food Client Ref…" at bounding box center [206, 70] width 67 height 10
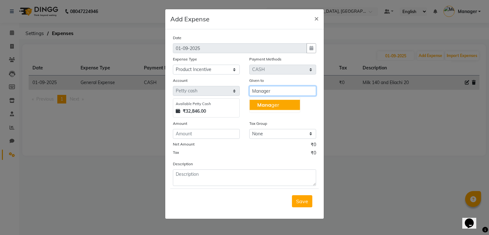
type input "Manager"
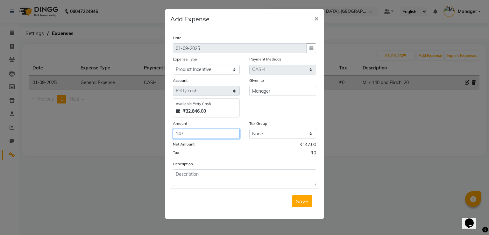
type input "147"
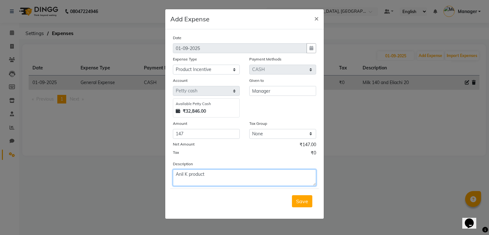
type textarea "Anil K product"
click at [292, 195] on button "Save" at bounding box center [302, 201] width 20 height 12
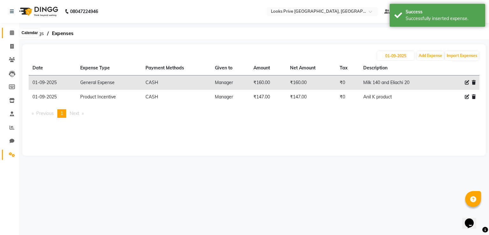
click at [14, 31] on icon at bounding box center [12, 32] width 4 height 5
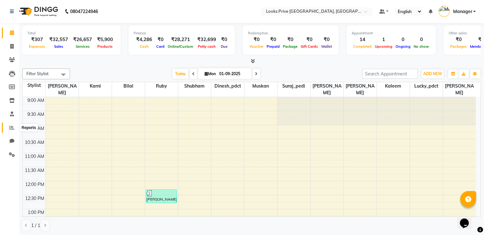
click at [12, 129] on icon at bounding box center [12, 127] width 5 height 5
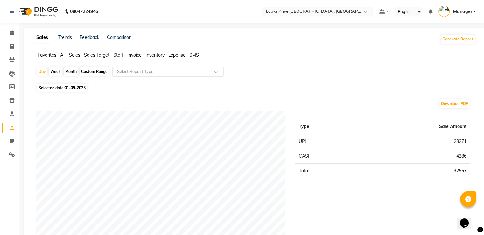
click at [76, 56] on span "Sales" at bounding box center [74, 55] width 11 height 6
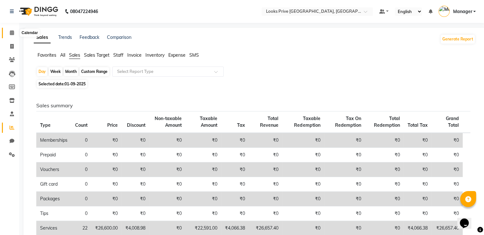
click at [13, 35] on icon at bounding box center [12, 32] width 4 height 5
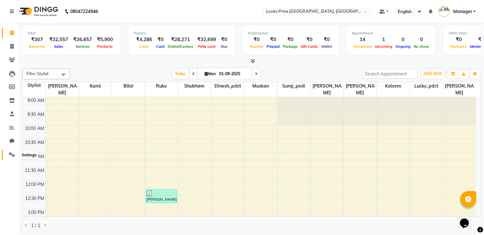
click at [16, 154] on span at bounding box center [11, 154] width 11 height 7
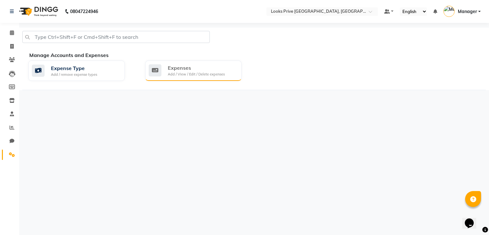
click at [201, 75] on div "Add / View / Edit / Delete expenses" at bounding box center [196, 74] width 57 height 5
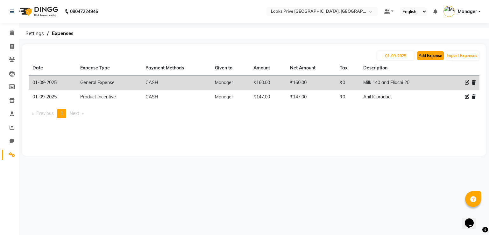
click at [428, 58] on button "Add Expense" at bounding box center [430, 55] width 27 height 9
select select "1"
select select "5194"
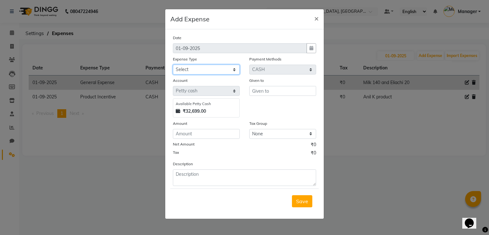
click at [192, 71] on select "Select Bank Deposit Blinkit Cash Handover CLIENT Client ordered food Client Ref…" at bounding box center [206, 70] width 67 height 10
select select "19731"
click at [173, 65] on select "Select Bank Deposit Blinkit Cash Handover CLIENT Client ordered food Client Ref…" at bounding box center [206, 70] width 67 height 10
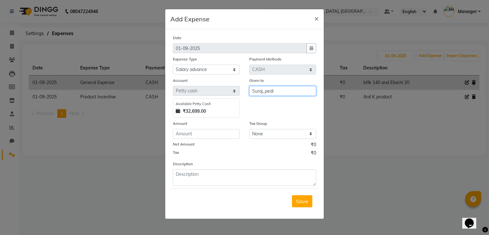
type input "Suraj_pedi"
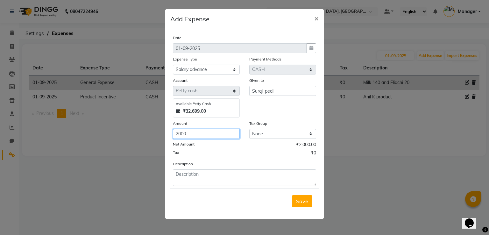
type input "2000"
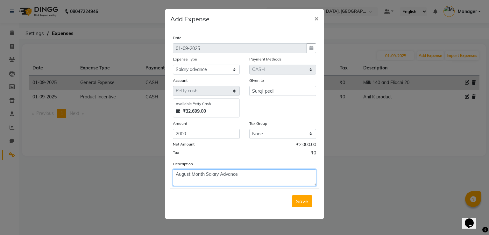
type textarea "August Month Salary Advance"
click at [292, 195] on button "Save" at bounding box center [302, 201] width 20 height 12
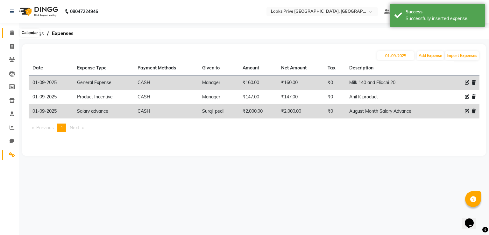
click at [14, 32] on span at bounding box center [11, 32] width 11 height 7
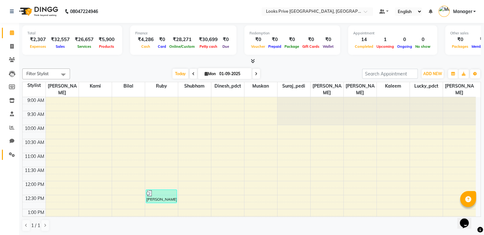
click at [13, 153] on icon at bounding box center [12, 154] width 6 height 5
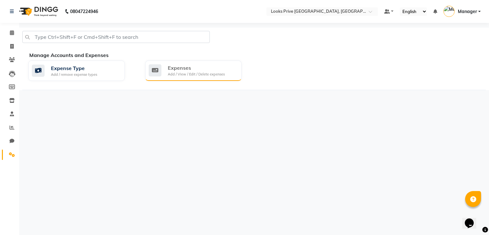
click at [207, 72] on div "Add / View / Edit / Delete expenses" at bounding box center [196, 74] width 57 height 5
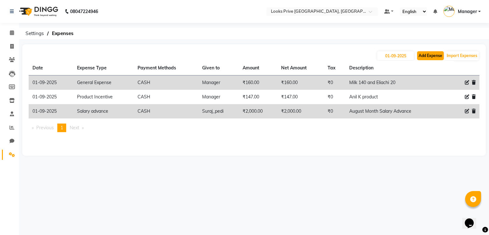
click at [420, 54] on button "Add Expense" at bounding box center [430, 55] width 27 height 9
select select "1"
select select "5194"
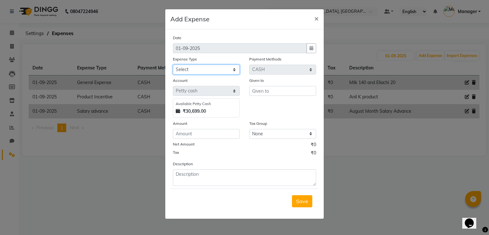
click at [202, 72] on select "Select Bank Deposit Blinkit Cash Handover CLIENT Client ordered food Client Ref…" at bounding box center [206, 70] width 67 height 10
click at [384, 39] on ngb-modal-window "Add Expense × Date [DATE] Expense Type Select Bank Deposit Blinkit Cash Handove…" at bounding box center [244, 117] width 489 height 235
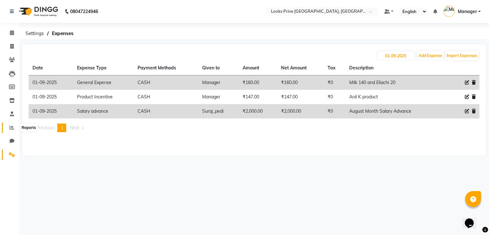
click at [11, 129] on icon at bounding box center [12, 127] width 5 height 5
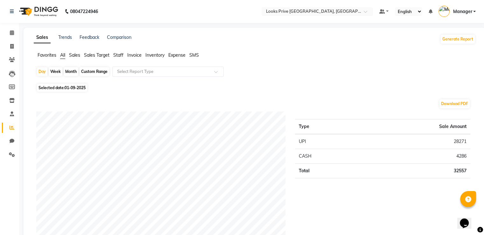
click at [122, 54] on span "Staff" at bounding box center [118, 55] width 10 height 6
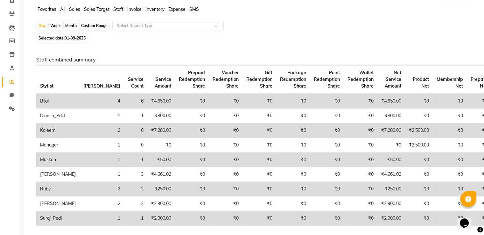
scroll to position [64, 0]
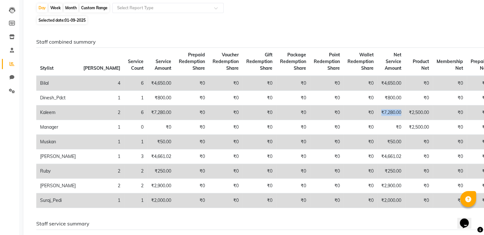
drag, startPoint x: 345, startPoint y: 111, endPoint x: 365, endPoint y: 110, distance: 20.1
click at [377, 110] on td "₹7,280.00" at bounding box center [391, 112] width 28 height 15
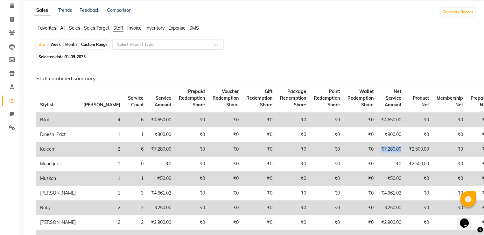
scroll to position [0, 0]
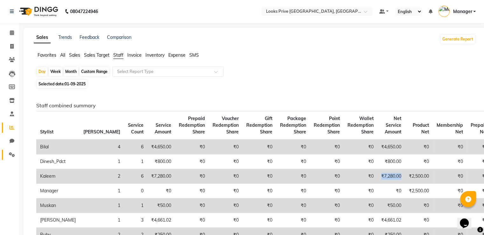
click at [9, 155] on icon at bounding box center [12, 154] width 6 height 5
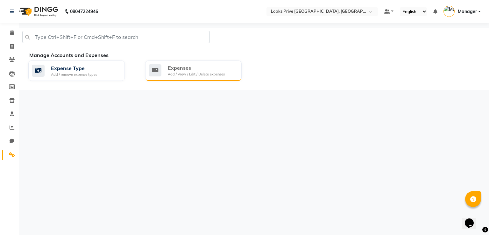
click at [178, 69] on div "Expenses" at bounding box center [196, 68] width 57 height 8
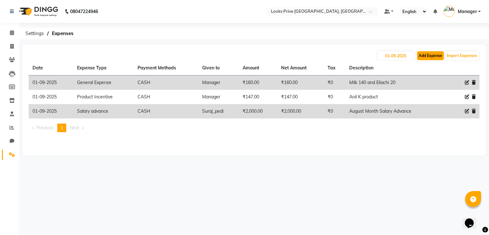
click at [429, 55] on button "Add Expense" at bounding box center [430, 55] width 27 height 9
select select "1"
select select "5194"
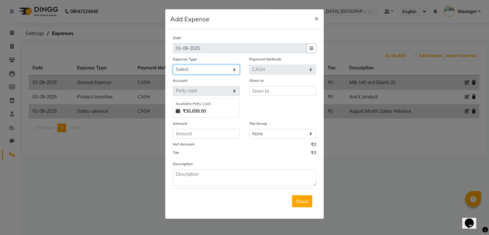
click at [204, 72] on select "Select Bank Deposit Blinkit Cash Handover CLIENT Client ordered food Client Ref…" at bounding box center [206, 70] width 67 height 10
select select "19910"
click at [173, 65] on select "Select Bank Deposit Blinkit Cash Handover CLIENT Client ordered food Client Ref…" at bounding box center [206, 70] width 67 height 10
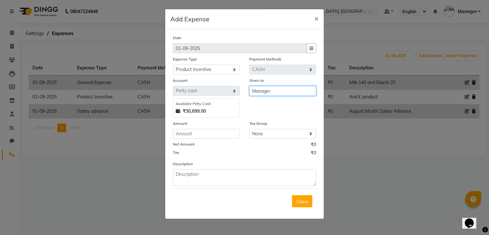
type input "Manager"
type input "147"
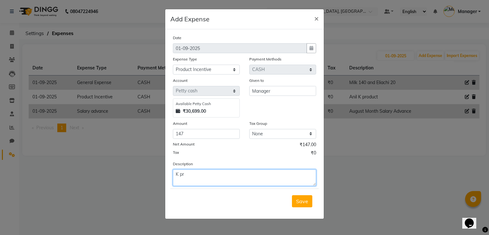
type textarea "K pro"
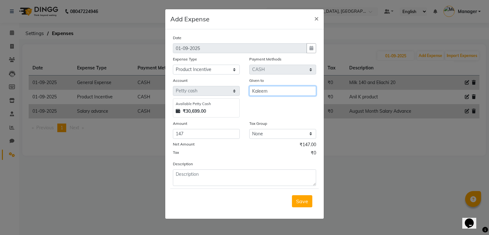
type input "Kaleem"
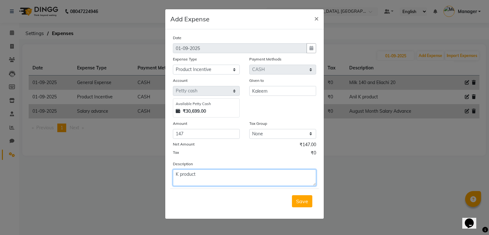
type textarea "K product"
click at [292, 195] on button "Save" at bounding box center [302, 201] width 20 height 12
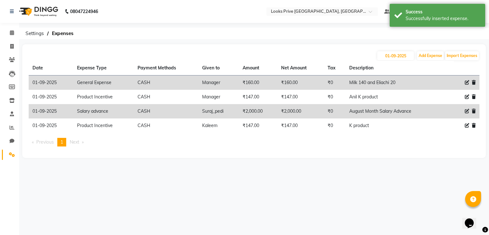
click at [473, 111] on icon at bounding box center [474, 111] width 4 height 4
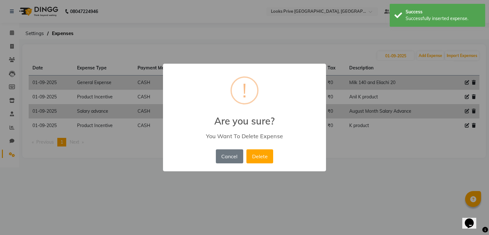
click at [246, 149] on button "Delete" at bounding box center [259, 156] width 27 height 14
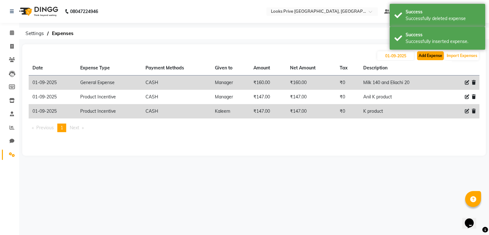
click at [436, 55] on button "Add Expense" at bounding box center [430, 55] width 27 height 9
select select "1"
select select "5194"
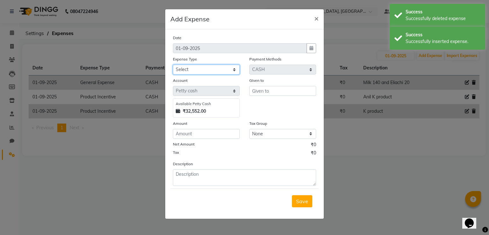
click at [202, 72] on select "Select Bank Deposit Blinkit Cash Handover CLIENT Client ordered food Client Ref…" at bounding box center [206, 70] width 67 height 10
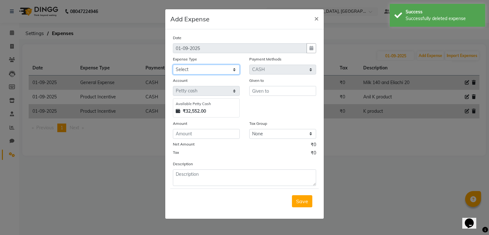
select select "19731"
click at [173, 65] on select "Select Bank Deposit Blinkit Cash Handover CLIENT Client ordered food Client Ref…" at bounding box center [206, 70] width 67 height 10
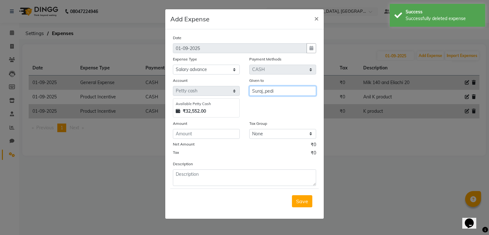
type input "Suraj_pedi"
type input "1"
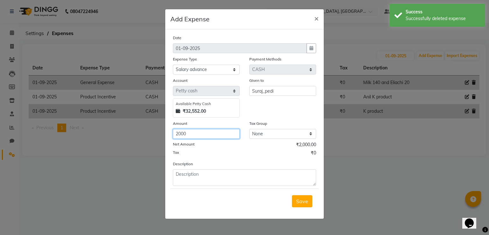
type input "2000"
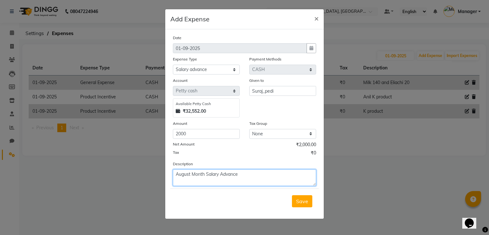
type textarea "August Month Salary Advance"
click at [292, 195] on button "Save" at bounding box center [302, 201] width 20 height 12
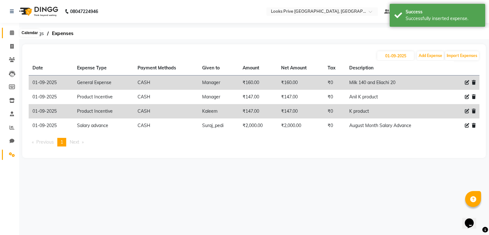
click at [13, 33] on icon at bounding box center [12, 32] width 4 height 5
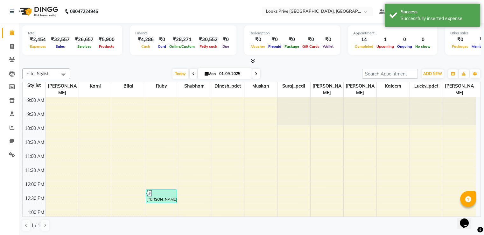
click at [254, 62] on icon at bounding box center [253, 61] width 4 height 5
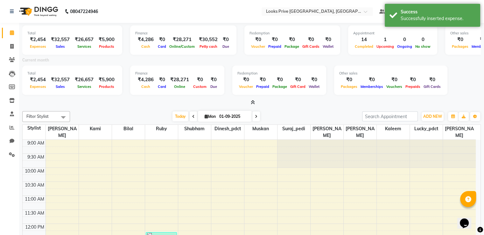
click at [253, 102] on icon at bounding box center [253, 102] width 4 height 5
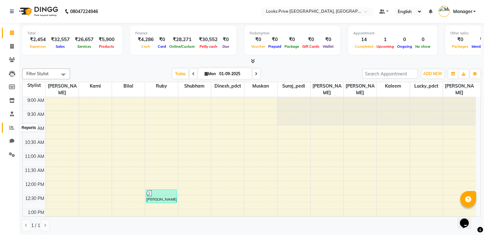
click at [8, 126] on span at bounding box center [11, 127] width 11 height 7
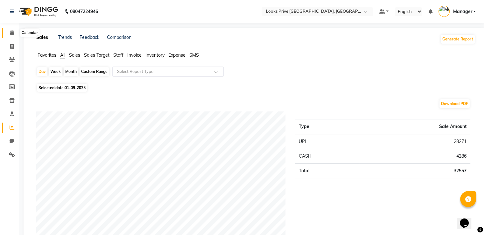
click at [10, 31] on icon at bounding box center [12, 32] width 4 height 5
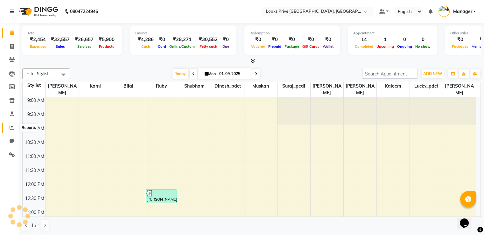
click at [10, 128] on icon at bounding box center [12, 127] width 5 height 5
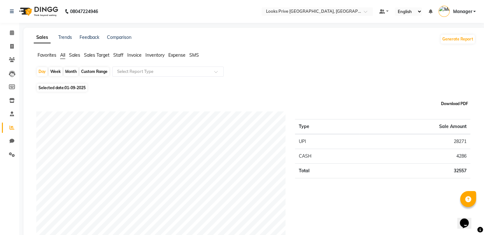
click at [457, 103] on button "Download PDF" at bounding box center [454, 103] width 30 height 9
click at [44, 57] on span "Favorites" at bounding box center [47, 55] width 19 height 6
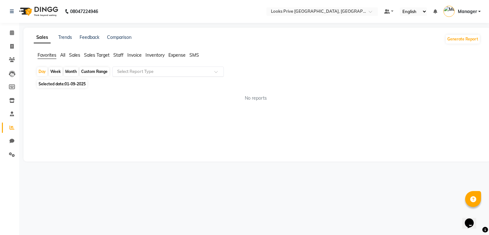
click at [151, 71] on input "text" at bounding box center [162, 71] width 92 height 6
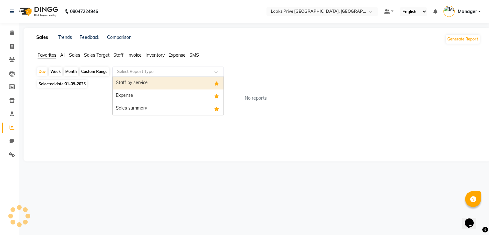
drag, startPoint x: 150, startPoint y: 84, endPoint x: 218, endPoint y: 81, distance: 67.5
click at [150, 84] on div "Staff by service" at bounding box center [168, 83] width 111 height 13
select select "full_report"
select select "pdf"
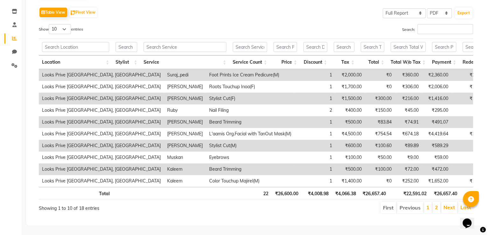
scroll to position [3, 0]
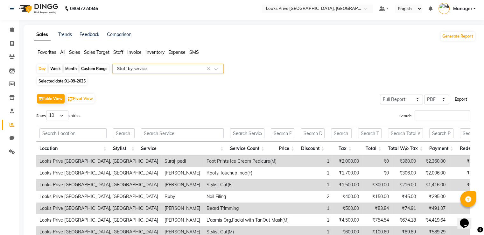
click at [461, 101] on button "Export" at bounding box center [460, 99] width 17 height 11
select select "sans-serif"
select select "12px"
select select "template_1"
select select "A4"
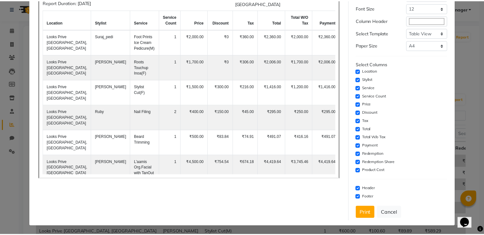
scroll to position [45, 0]
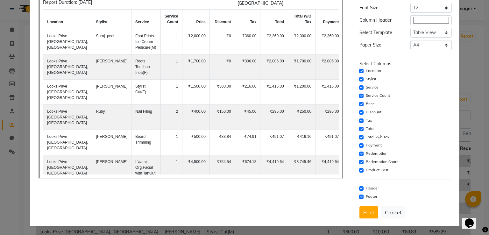
click at [357, 212] on div "Settings Font Family Select Sans Serif Monospace Serif Font Size Select 8 9 10 …" at bounding box center [405, 95] width 97 height 249
click at [360, 210] on button "Print" at bounding box center [368, 212] width 19 height 12
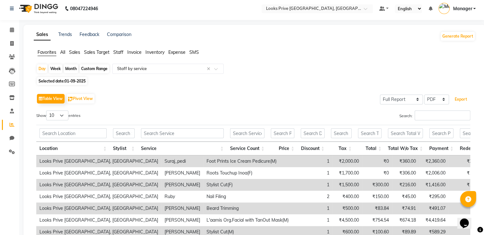
scroll to position [0, 0]
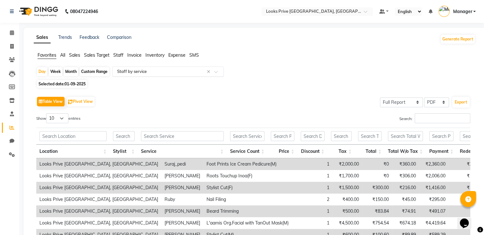
click at [180, 74] on div "Select Report Type × Staff by service ×" at bounding box center [167, 71] width 111 height 10
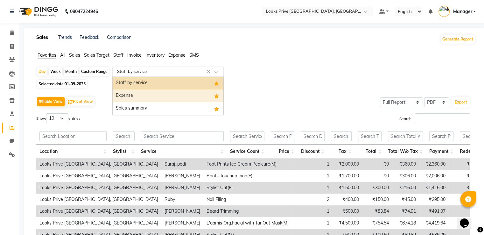
click at [145, 98] on div "Expense" at bounding box center [168, 95] width 111 height 13
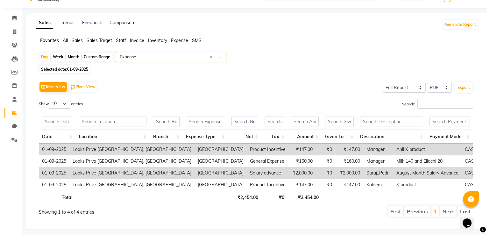
scroll to position [23, 0]
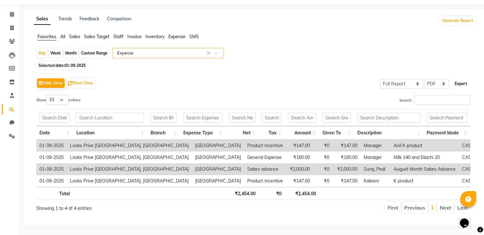
click at [457, 78] on button "Export" at bounding box center [460, 83] width 17 height 11
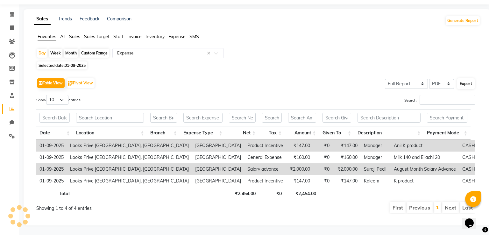
select select "sans-serif"
select select "12px"
select select "template_1"
select select "A4"
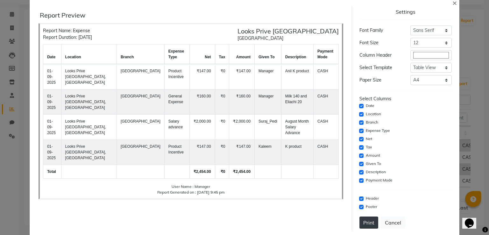
scroll to position [21, 0]
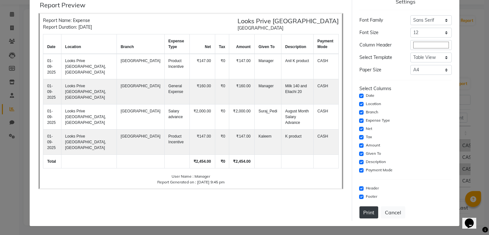
click at [365, 212] on button "Print" at bounding box center [368, 212] width 19 height 12
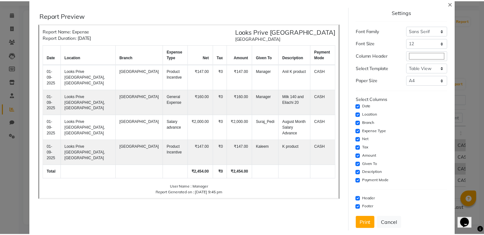
scroll to position [0, 0]
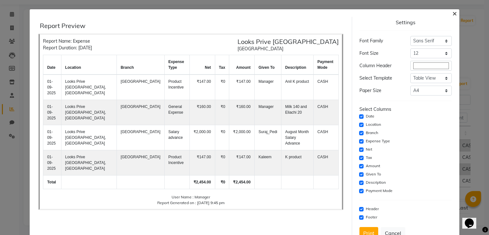
click at [452, 13] on span "×" at bounding box center [454, 13] width 4 height 10
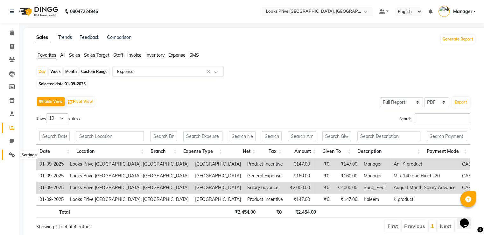
click at [9, 155] on icon at bounding box center [12, 154] width 6 height 5
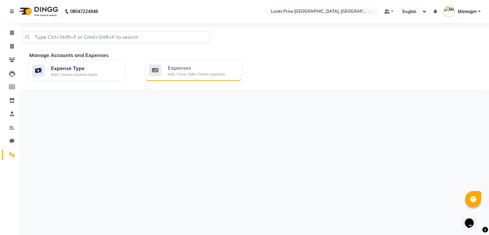
click at [168, 74] on div "Add / View / Edit / Delete expenses" at bounding box center [196, 74] width 57 height 5
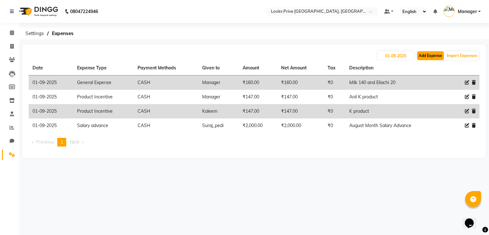
click at [437, 54] on button "Add Expense" at bounding box center [430, 55] width 27 height 9
select select "1"
select select "5194"
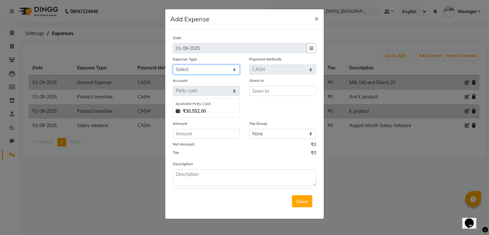
click at [206, 70] on select "Select Bank Deposit Blinkit Cash Handover CLIENT Client ordered food Client Ref…" at bounding box center [206, 70] width 67 height 10
select select "19731"
click at [173, 65] on select "Select Bank Deposit Blinkit Cash Handover CLIENT Client ordered food Client Ref…" at bounding box center [206, 70] width 67 height 10
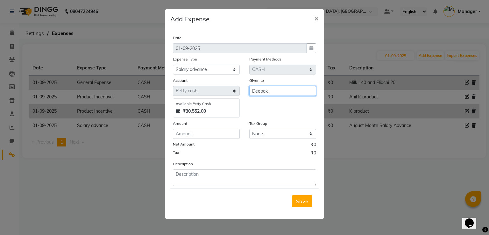
type input "Deepak"
type input "500"
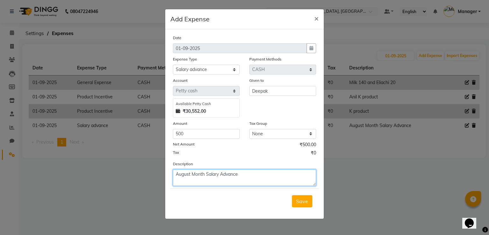
type textarea "August Month Salary Advance"
click at [301, 204] on span "Save" at bounding box center [302, 201] width 12 height 6
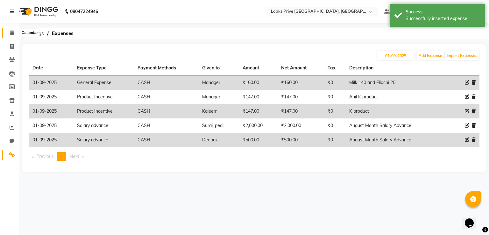
click at [8, 31] on span at bounding box center [11, 32] width 11 height 7
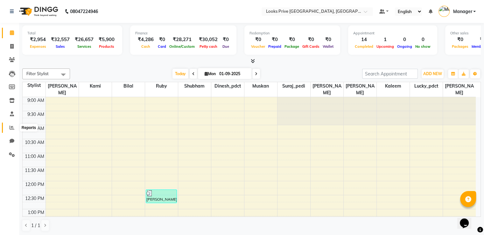
click at [12, 128] on icon at bounding box center [12, 127] width 5 height 5
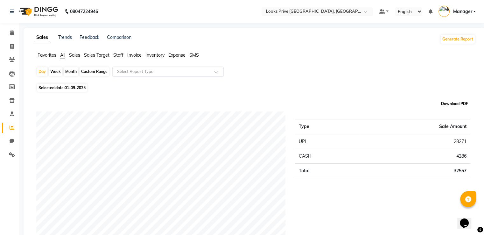
click at [463, 104] on button "Download PDF" at bounding box center [454, 103] width 30 height 9
click at [49, 55] on span "Favorites" at bounding box center [47, 55] width 19 height 6
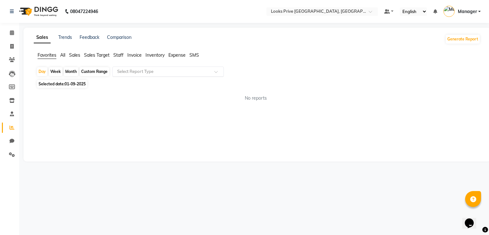
click at [139, 75] on div "Select Report Type" at bounding box center [167, 71] width 111 height 10
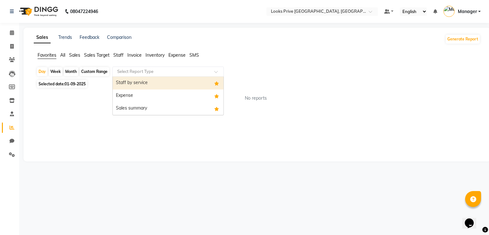
click at [140, 82] on div "Staff by service" at bounding box center [168, 83] width 111 height 13
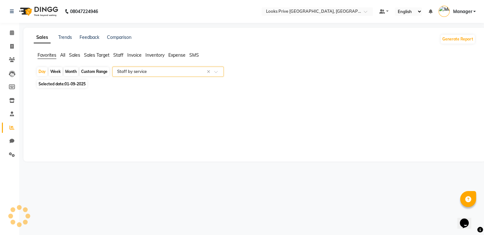
select select "full_report"
select select "pdf"
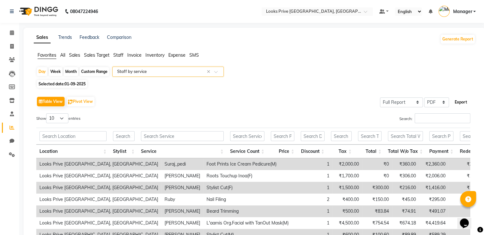
click at [463, 103] on button "Export" at bounding box center [460, 102] width 17 height 11
select select "sans-serif"
select select "12px"
select select "template_1"
select select "A4"
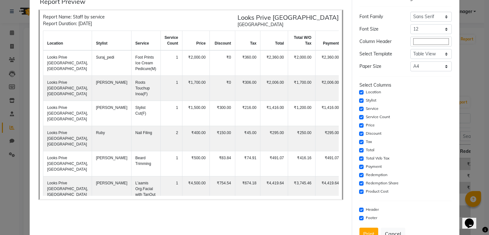
scroll to position [45, 0]
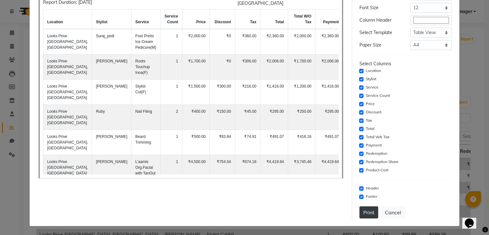
click at [368, 208] on button "Print" at bounding box center [368, 212] width 19 height 12
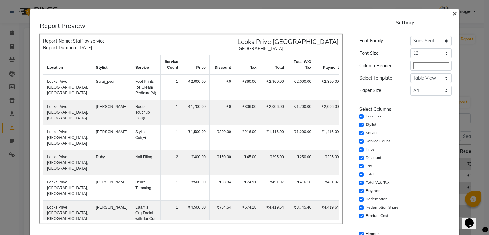
click at [452, 13] on span "×" at bounding box center [454, 13] width 4 height 10
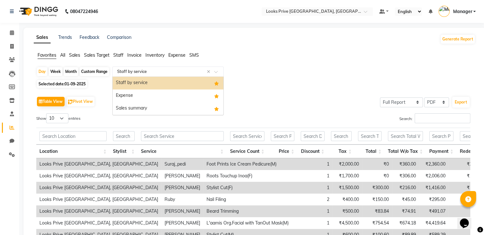
click at [146, 69] on input "text" at bounding box center [162, 71] width 92 height 6
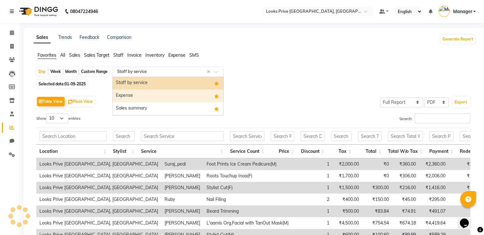
click at [128, 95] on div "Expense" at bounding box center [168, 95] width 111 height 13
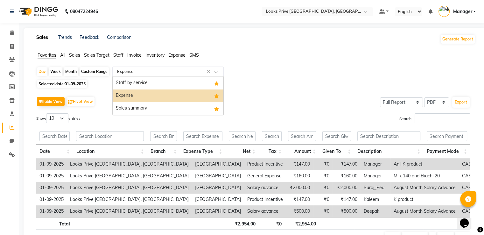
click at [150, 70] on input "text" at bounding box center [162, 71] width 92 height 6
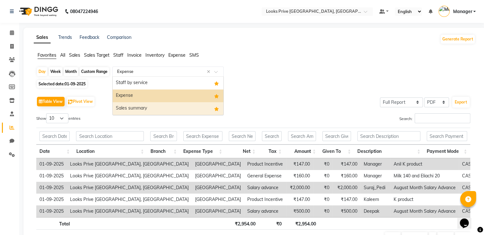
click at [161, 97] on div "Expense" at bounding box center [168, 95] width 111 height 13
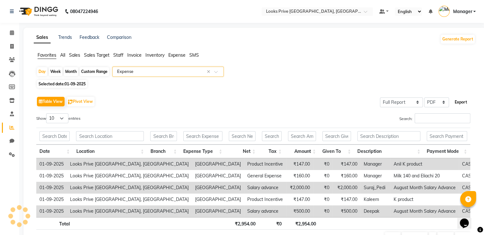
click at [457, 104] on button "Export" at bounding box center [460, 102] width 17 height 11
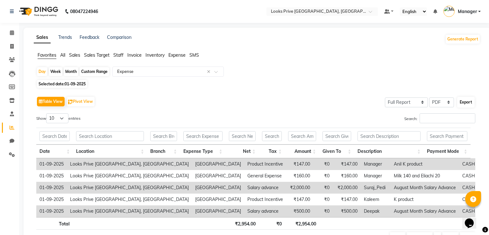
select select "sans-serif"
select select "12px"
select select "template_1"
select select "A4"
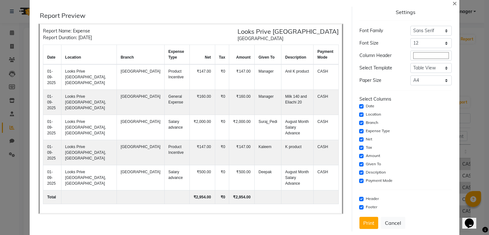
scroll to position [21, 0]
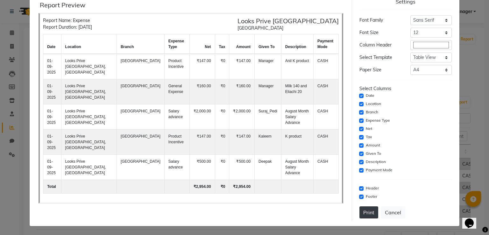
click at [368, 210] on button "Print" at bounding box center [368, 212] width 19 height 12
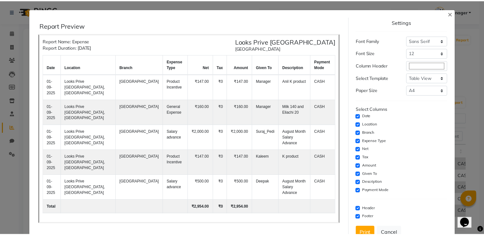
scroll to position [0, 0]
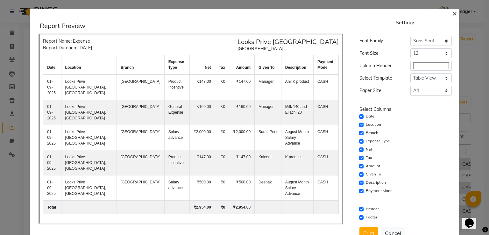
click at [452, 12] on span "×" at bounding box center [454, 13] width 4 height 10
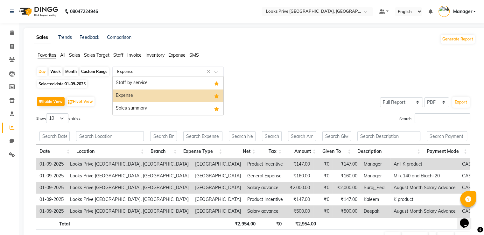
click at [144, 73] on input "text" at bounding box center [162, 71] width 92 height 6
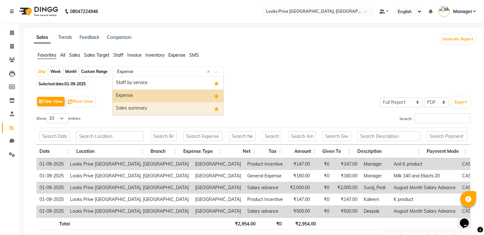
drag, startPoint x: 137, startPoint y: 111, endPoint x: 150, endPoint y: 110, distance: 12.8
click at [138, 111] on div "Sales summary" at bounding box center [168, 108] width 111 height 13
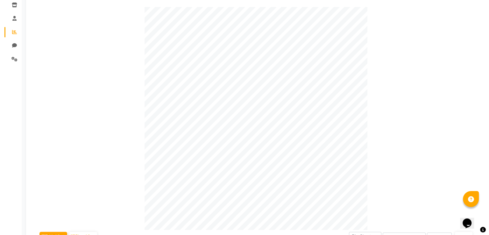
scroll to position [223, 0]
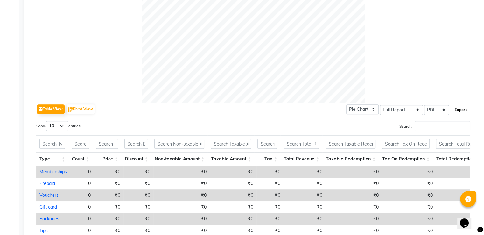
click at [458, 110] on button "Export" at bounding box center [460, 109] width 17 height 11
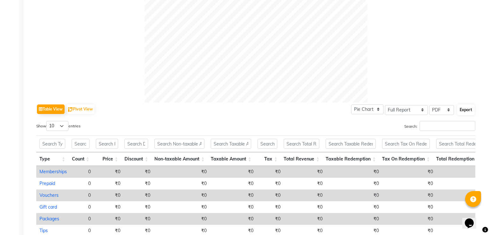
select select "sans-serif"
select select "12px"
select select "template_1"
select select "A4"
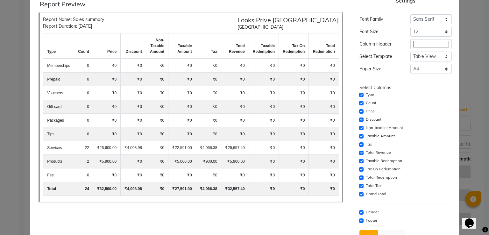
scroll to position [45, 0]
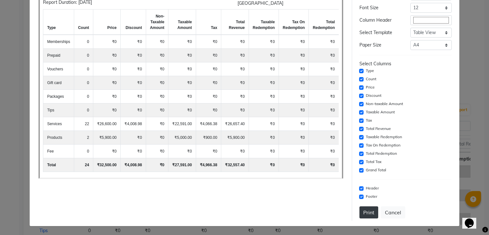
click at [370, 208] on button "Print" at bounding box center [368, 212] width 19 height 12
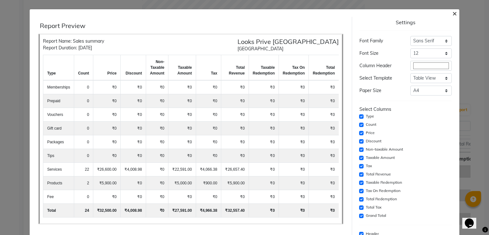
click at [452, 13] on span "×" at bounding box center [454, 13] width 4 height 10
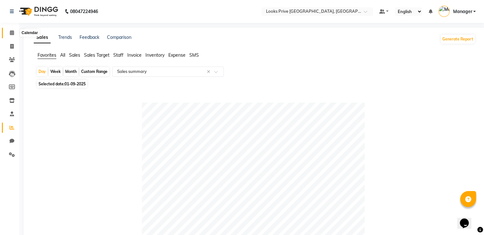
click at [15, 34] on span at bounding box center [11, 32] width 11 height 7
